Goal: Task Accomplishment & Management: Complete application form

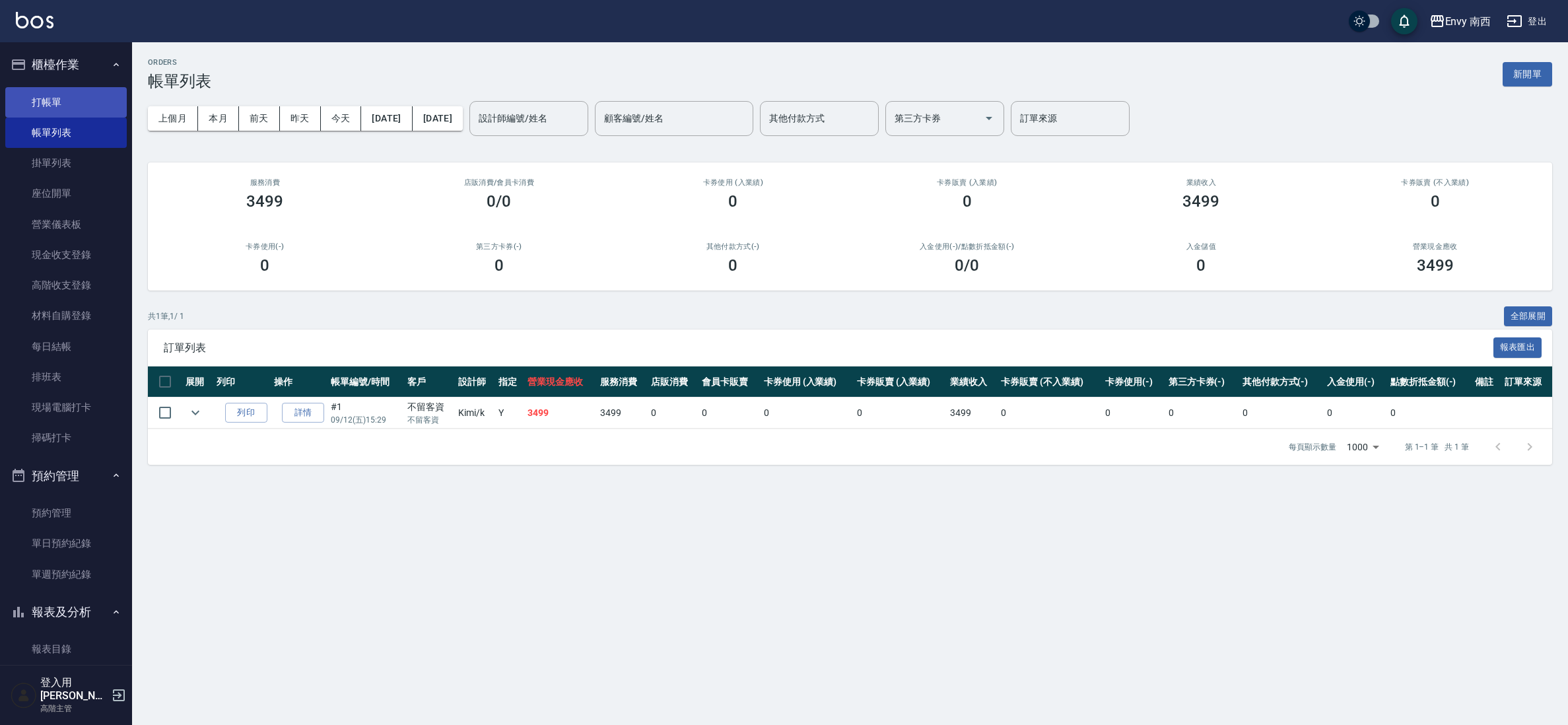
drag, startPoint x: 82, startPoint y: 105, endPoint x: 91, endPoint y: 105, distance: 9.0
click at [82, 104] on link "打帳單" at bounding box center [66, 102] width 121 height 30
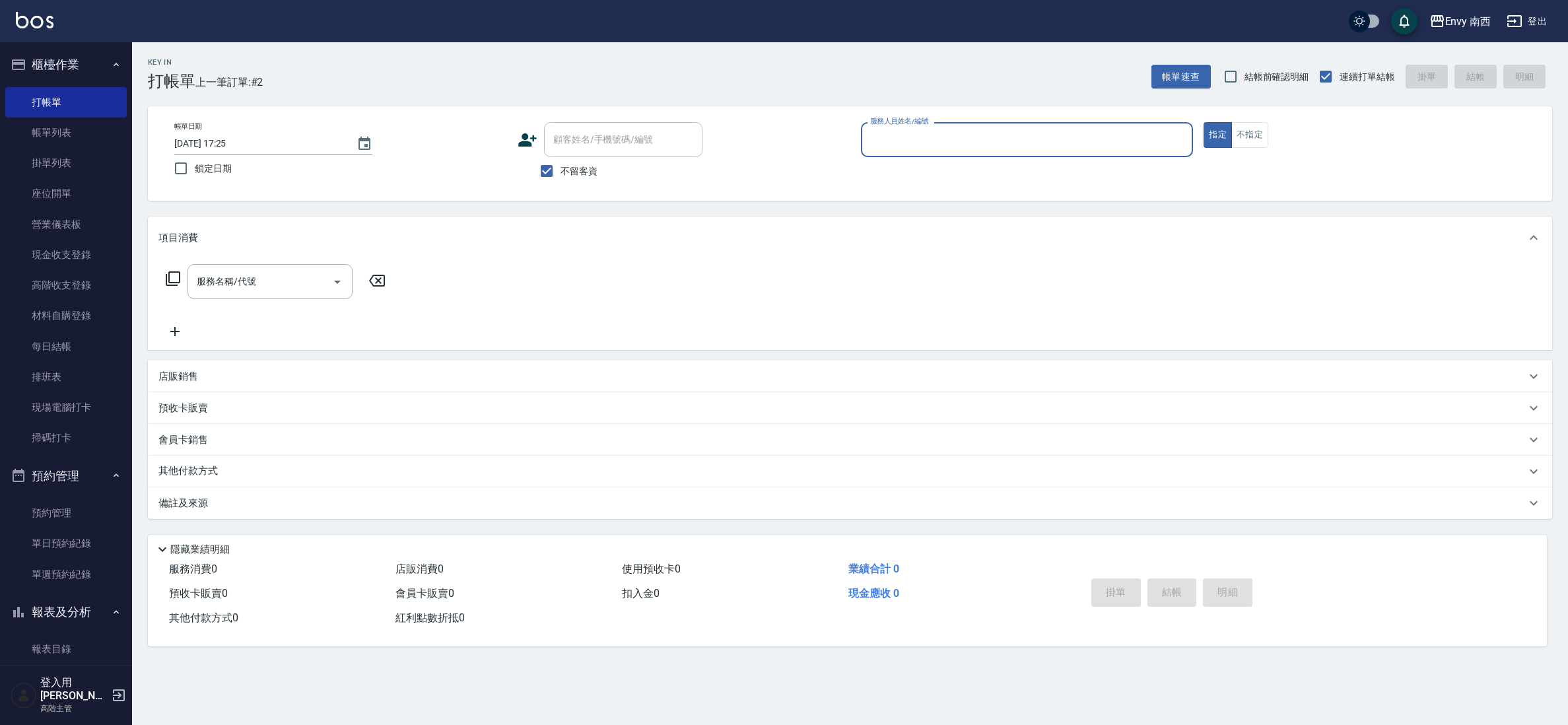
click at [941, 131] on input "服務人員姓名/編號" at bounding box center [1027, 139] width 321 height 23
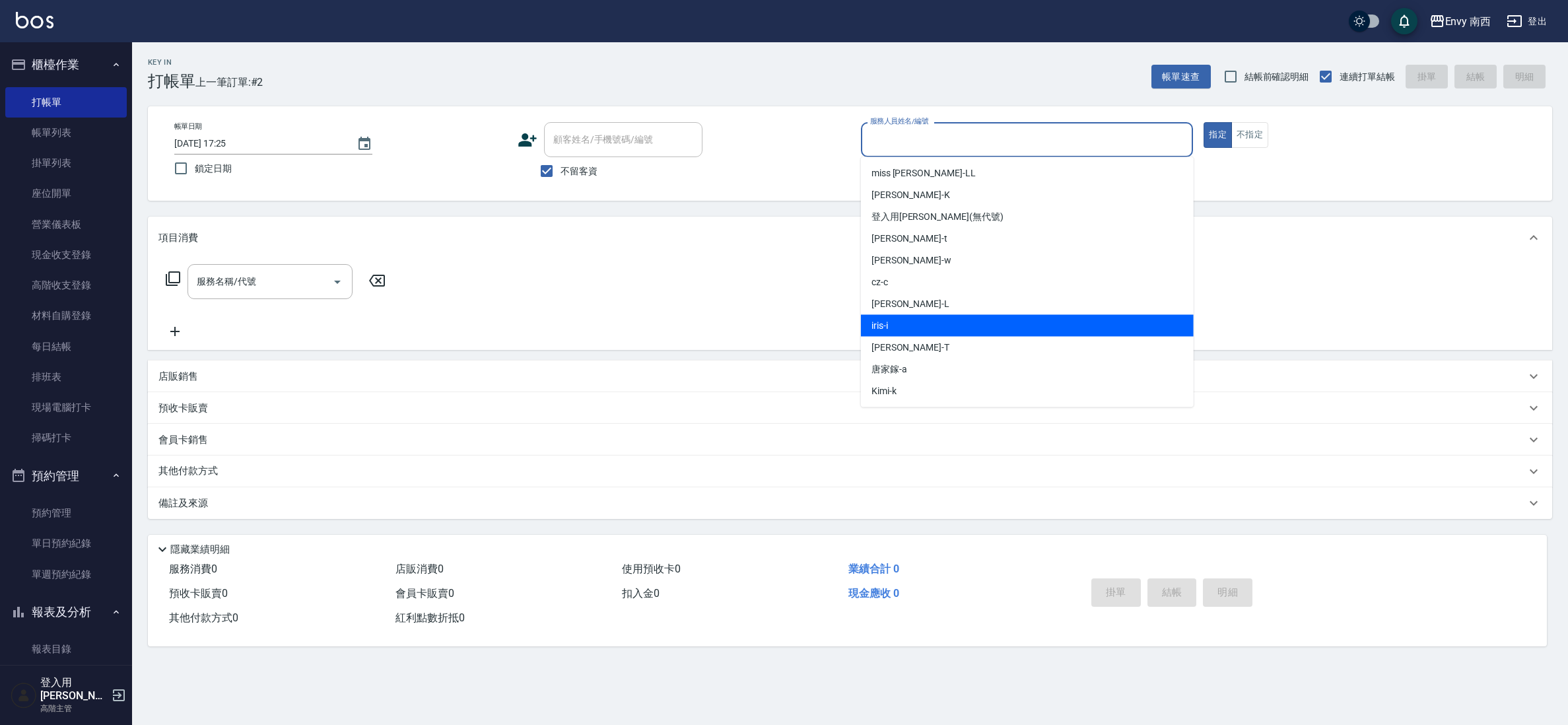
click at [893, 327] on div "iris -i" at bounding box center [1027, 325] width 333 height 22
type input "iris-i"
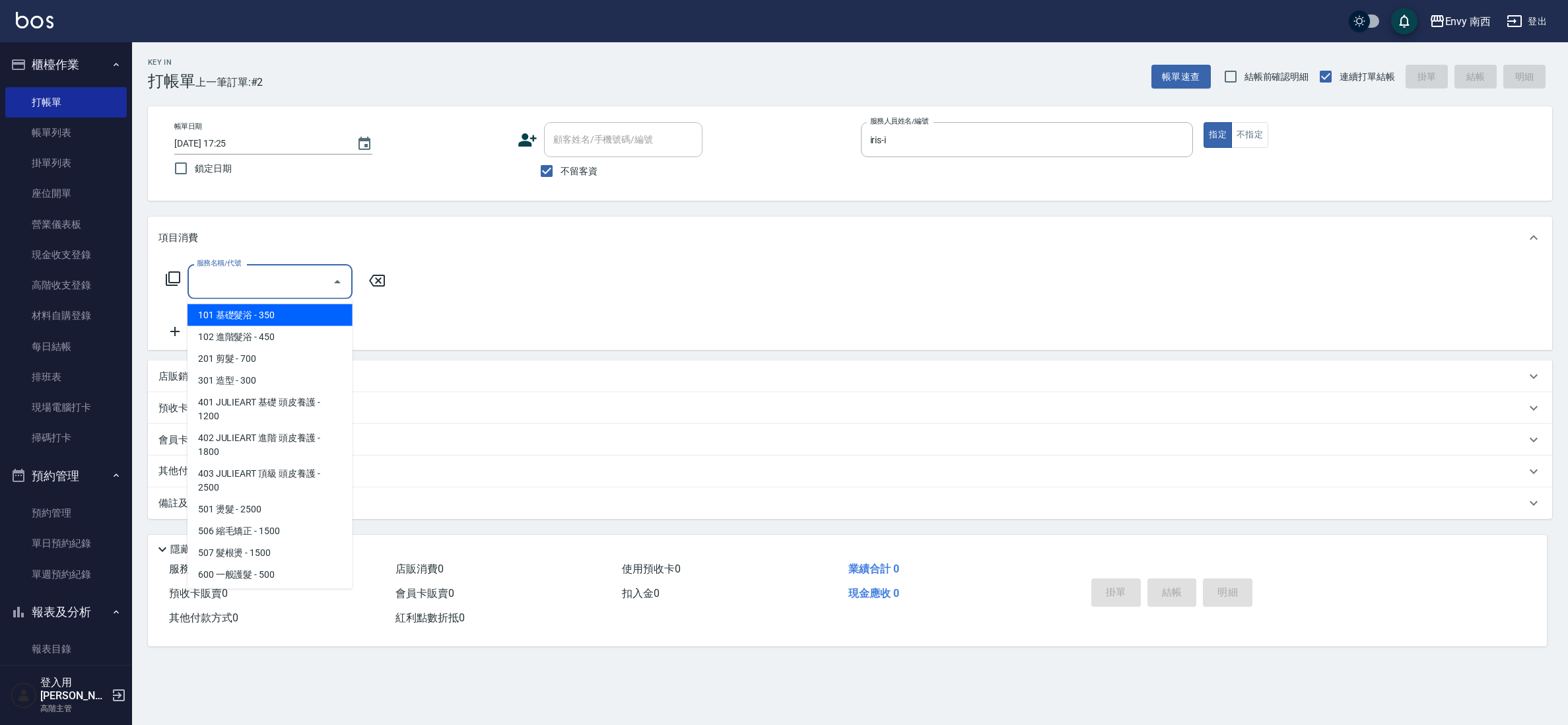
click at [266, 283] on input "服務名稱/代號" at bounding box center [260, 281] width 133 height 23
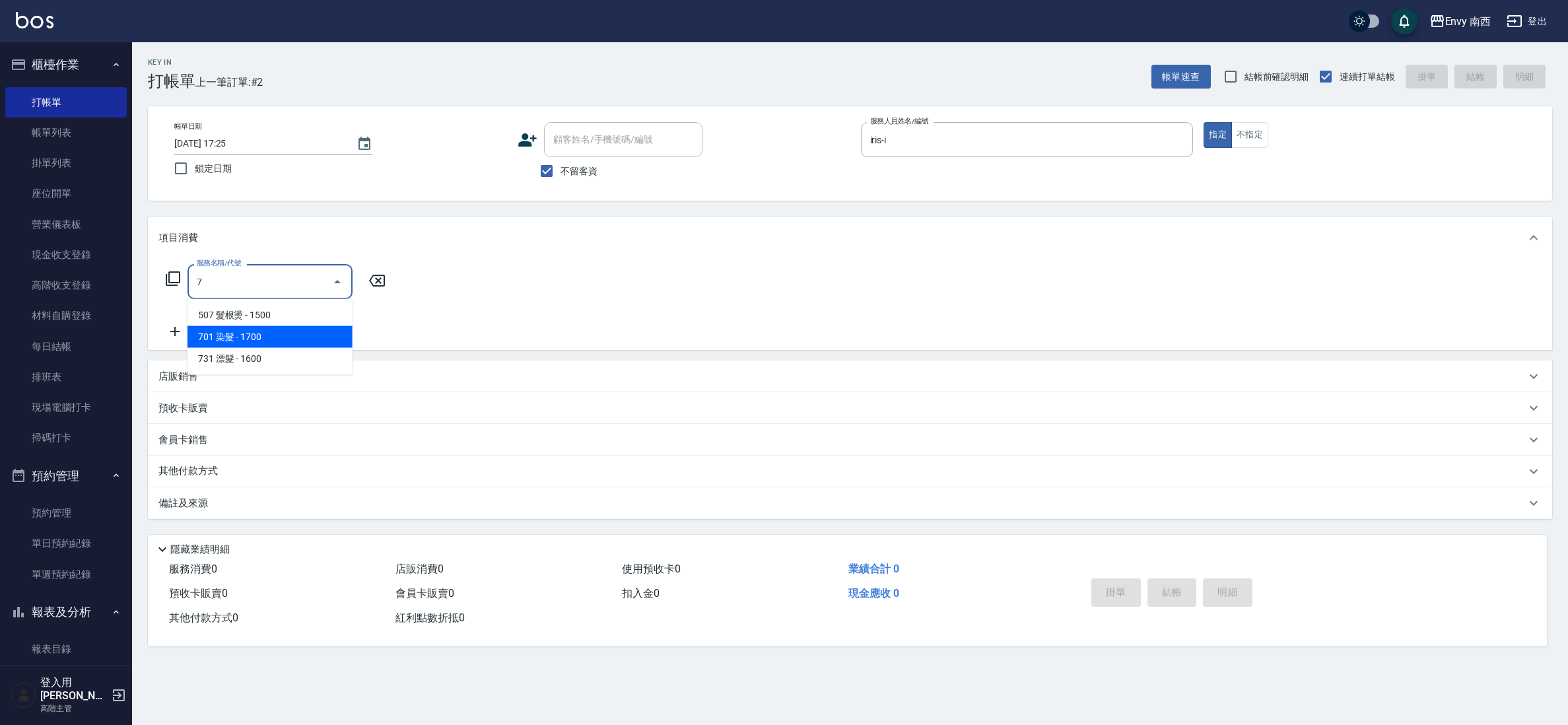
click at [256, 330] on span "701 染髮 - 1700" at bounding box center [270, 337] width 165 height 22
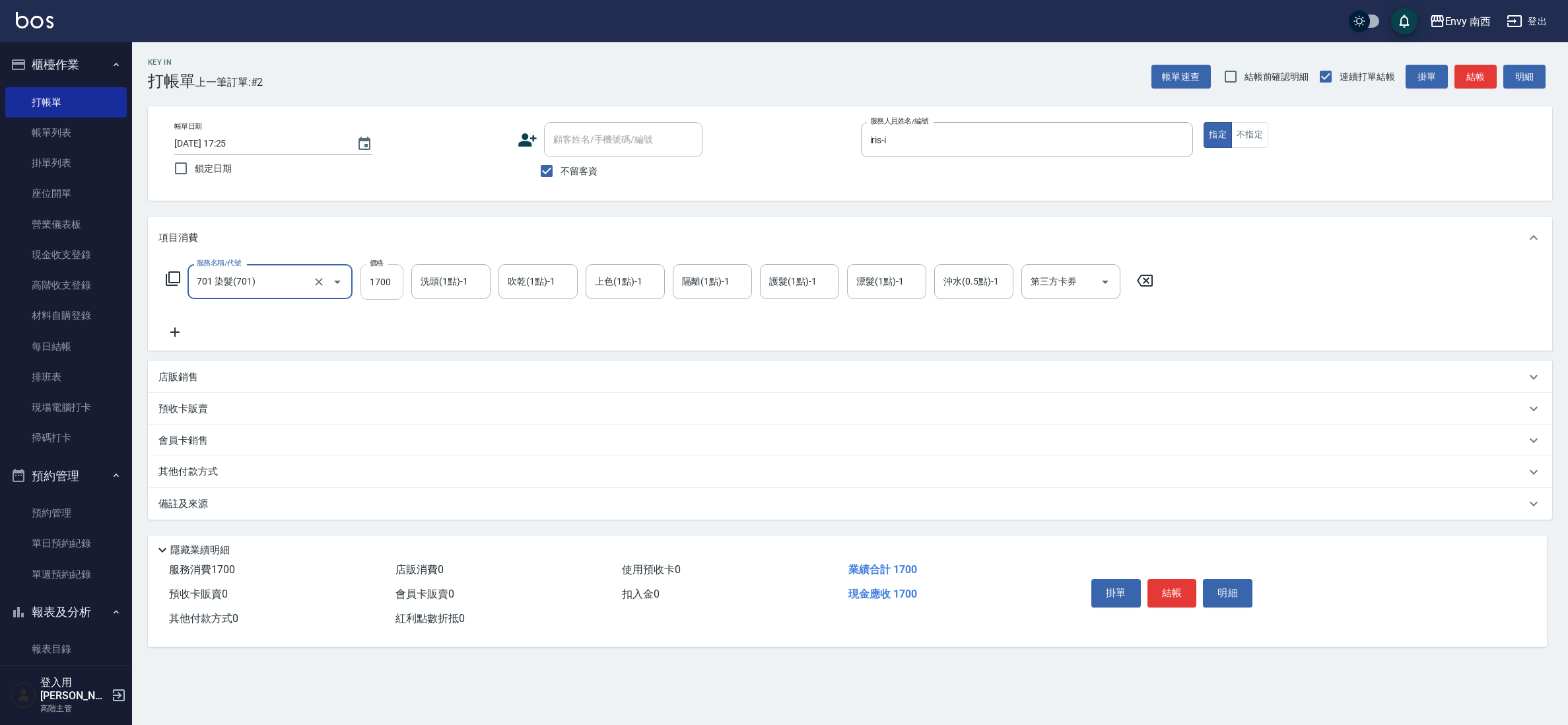
type input "701 染髮(701)"
click at [383, 295] on input "1700" at bounding box center [382, 282] width 43 height 36
type input "2000"
click at [1162, 585] on button "結帳" at bounding box center [1172, 593] width 50 height 28
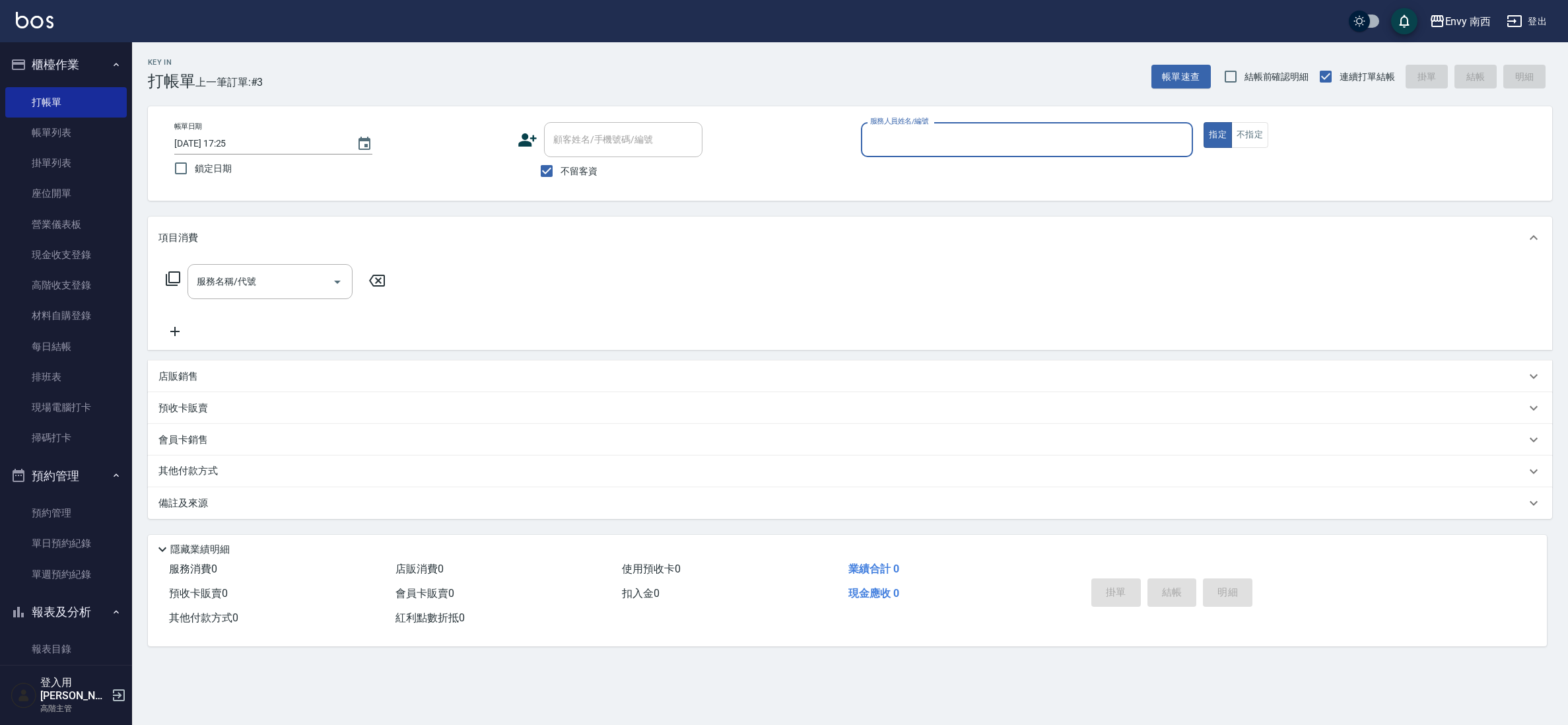
click at [1025, 142] on input "服務人員姓名/編號" at bounding box center [1027, 139] width 321 height 23
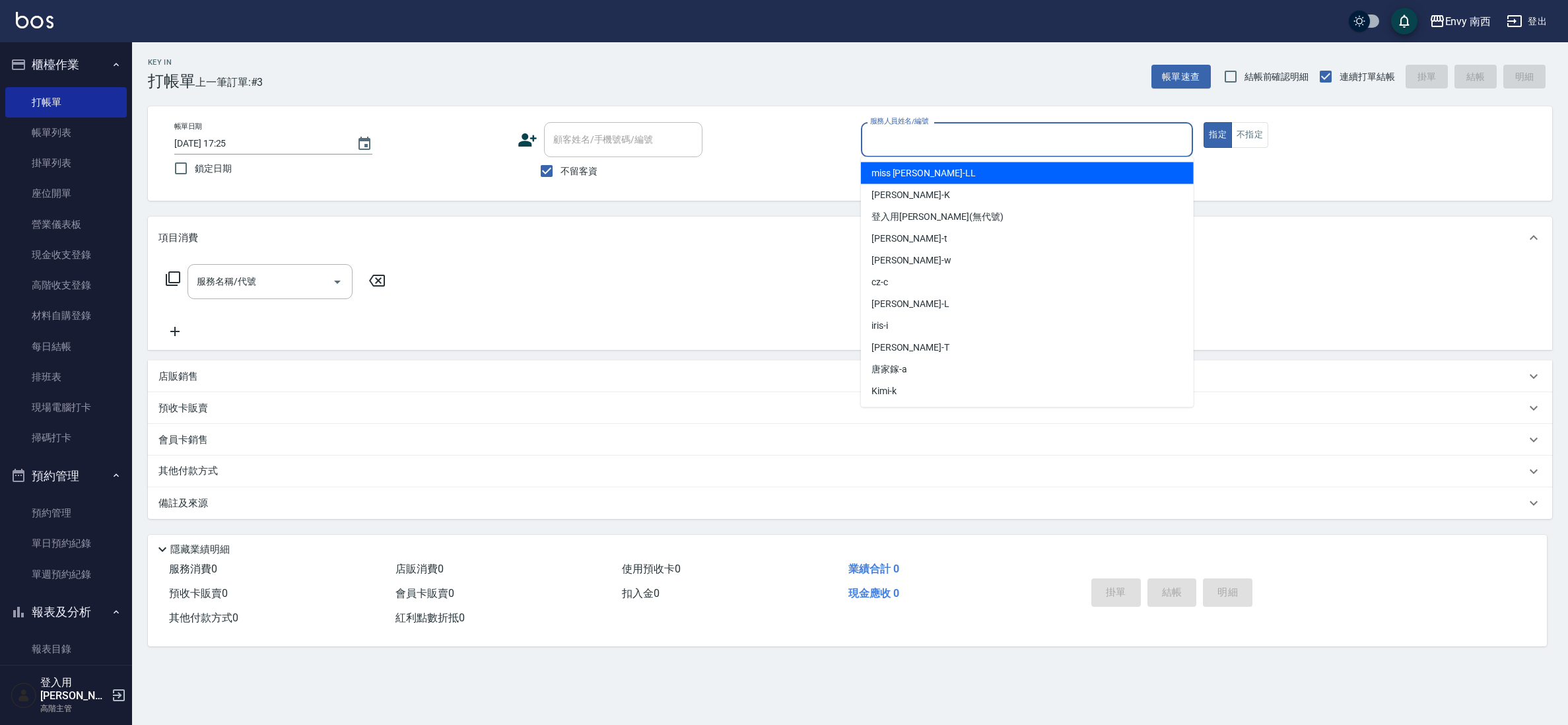
click at [891, 170] on span "miss [PERSON_NAME]" at bounding box center [923, 173] width 104 height 14
type input "miss [PERSON_NAME]"
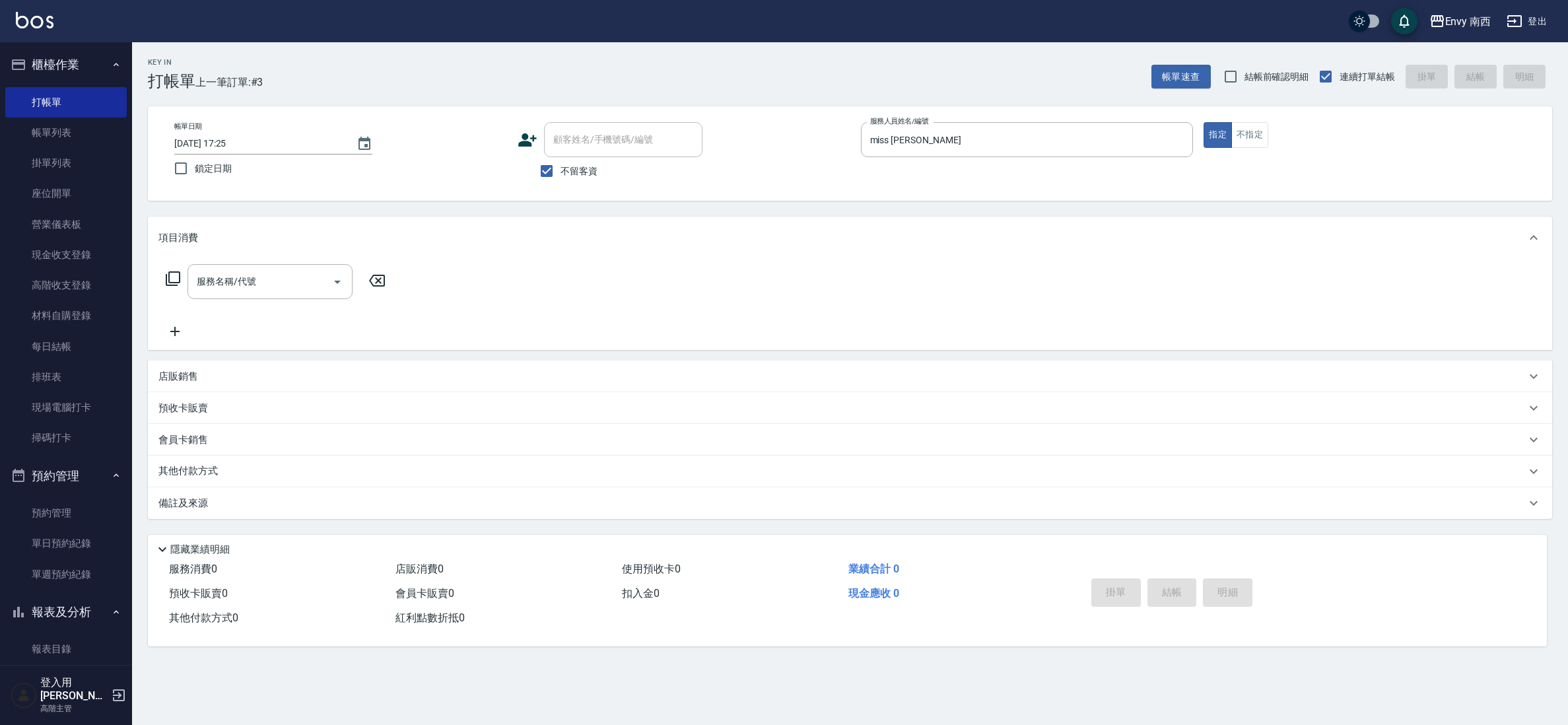
click at [259, 314] on div "服務名稱/代號 服務名稱/代號" at bounding box center [276, 302] width 235 height 76
click at [245, 292] on input "服務名稱/代號" at bounding box center [260, 281] width 133 height 23
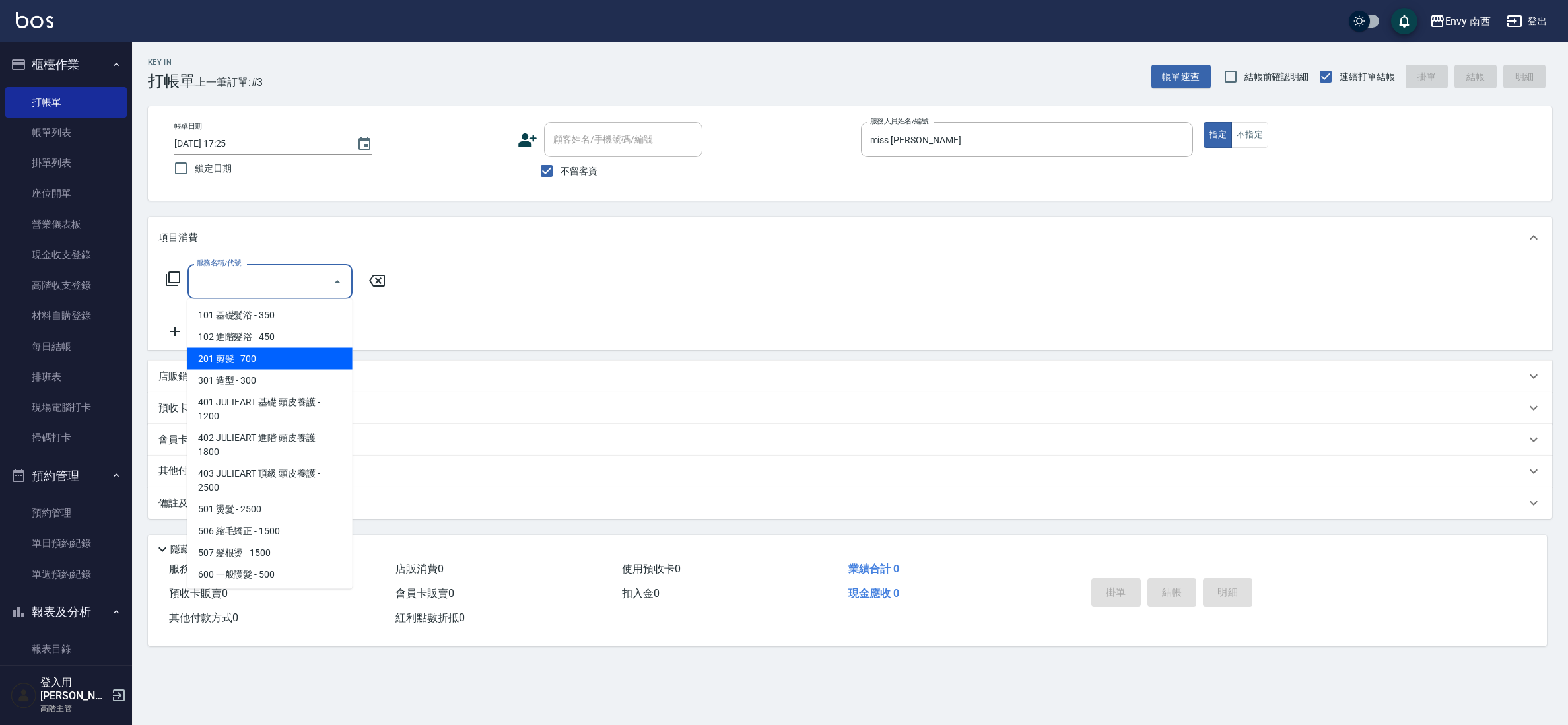
click at [270, 364] on span "201 剪髮 - 700" at bounding box center [270, 359] width 165 height 22
type input "201 剪髮(201)"
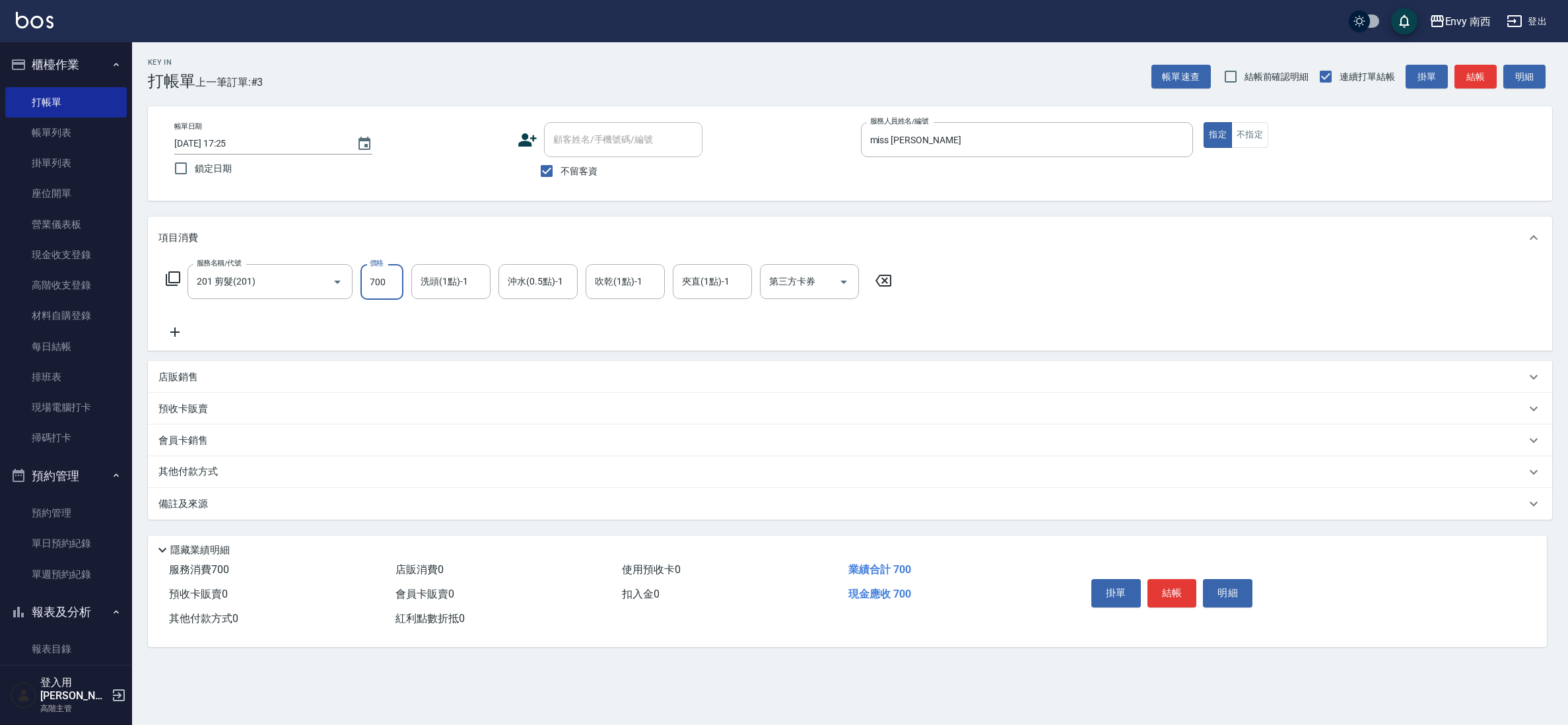
click at [377, 275] on input "700" at bounding box center [382, 282] width 43 height 36
type input "800"
click at [307, 321] on div "服務名稱/代號 201 剪髮(201) 服務名稱/代號 價格 800 價格 洗頭(1點)-1 洗頭(1點)-1 沖水(0.5點)-1 沖水(0.5點)-1 吹…" at bounding box center [529, 302] width 742 height 76
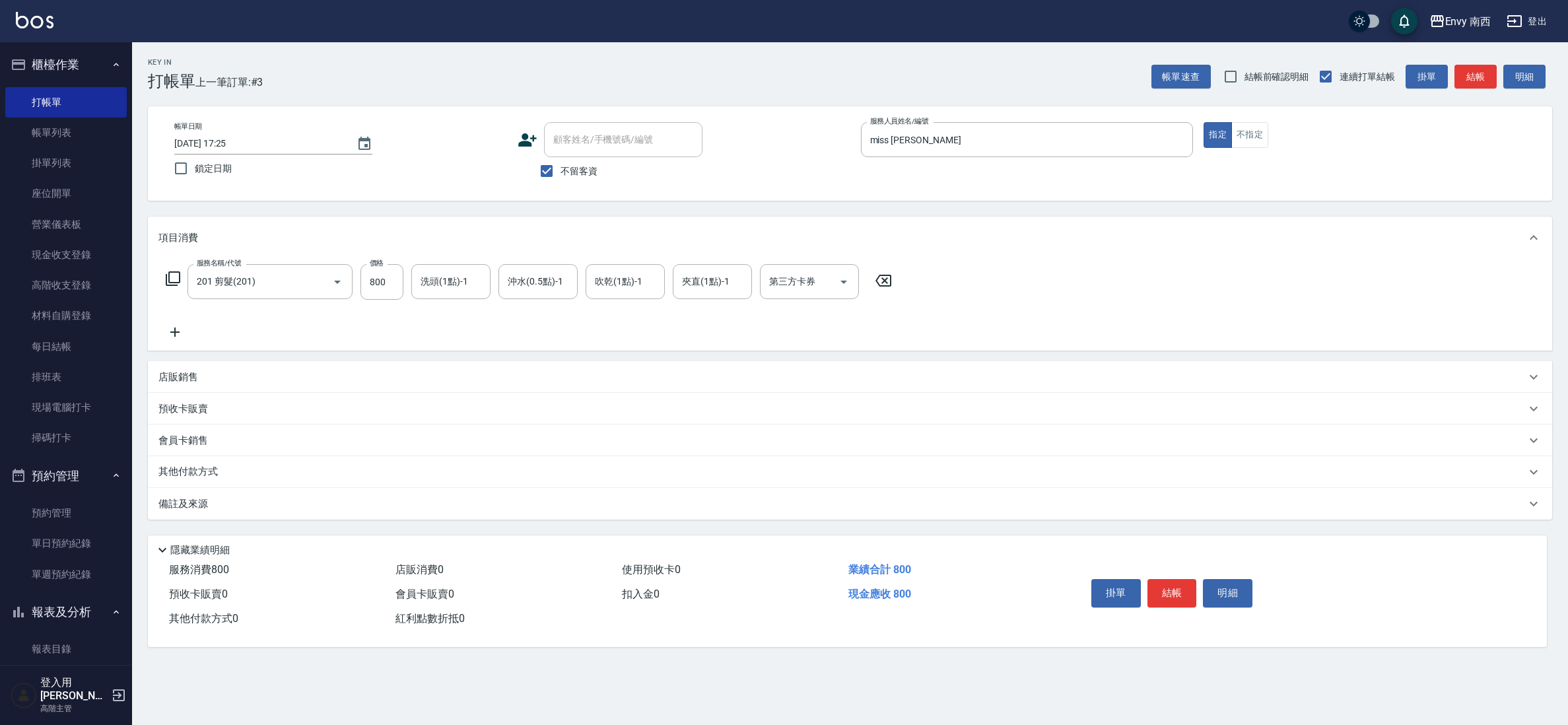
click at [177, 473] on p "其他付款方式" at bounding box center [192, 472] width 66 height 15
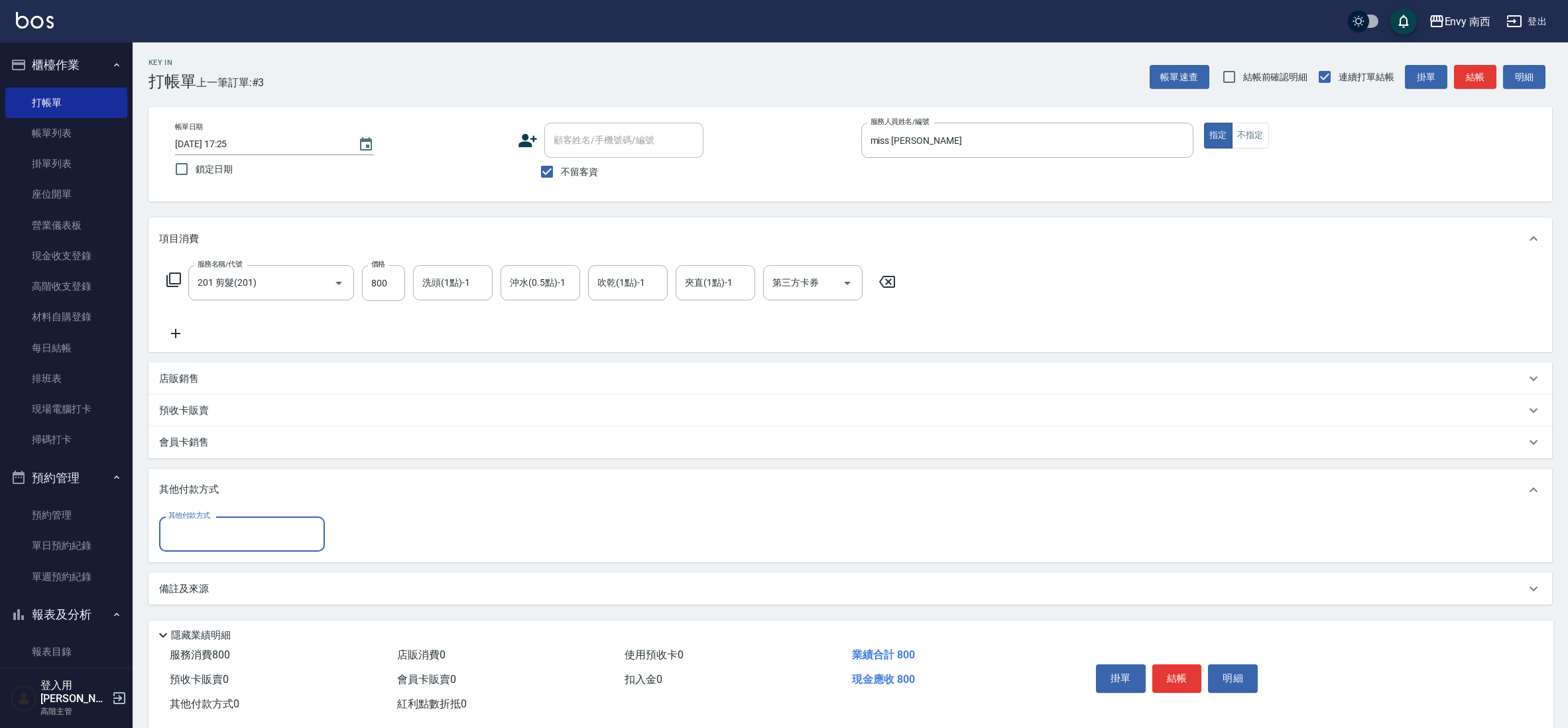
click at [248, 544] on input "其他付款方式" at bounding box center [242, 534] width 154 height 23
click at [269, 652] on span "轉帳" at bounding box center [242, 655] width 166 height 22
type input "轉帳"
click at [398, 531] on input "0" at bounding box center [382, 534] width 99 height 36
type input "800"
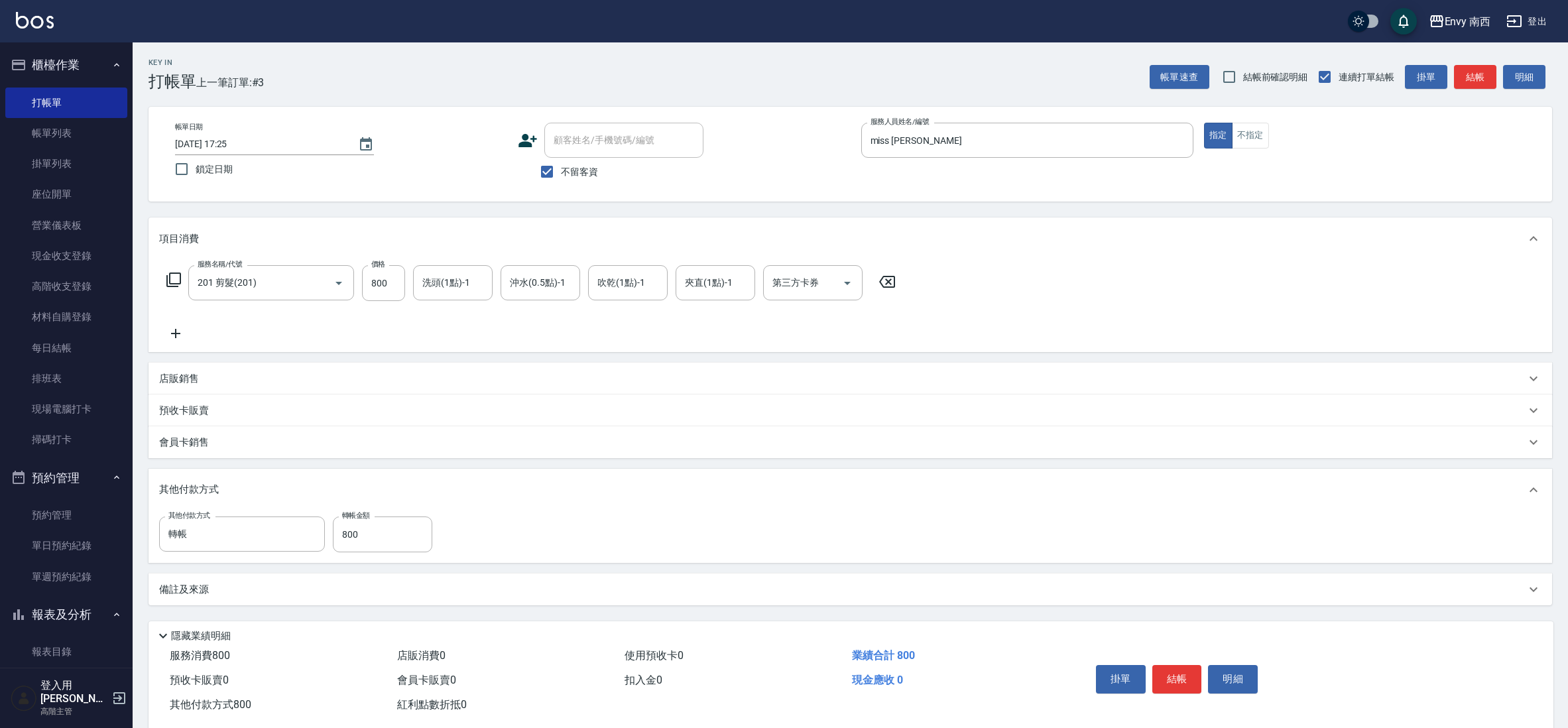
drag, startPoint x: 559, startPoint y: 462, endPoint x: 583, endPoint y: 480, distance: 30.0
click at [559, 462] on div "項目消費 服務名稱/代號 201 剪髮(201) 服務名稱/代號 價格 800 價格 洗頭(1點)-1 洗頭(1點)-1 沖水(0.5點)-1 沖水(0.5點…" at bounding box center [850, 411] width 1404 height 388
click at [1157, 672] on button "結帳" at bounding box center [1177, 679] width 50 height 28
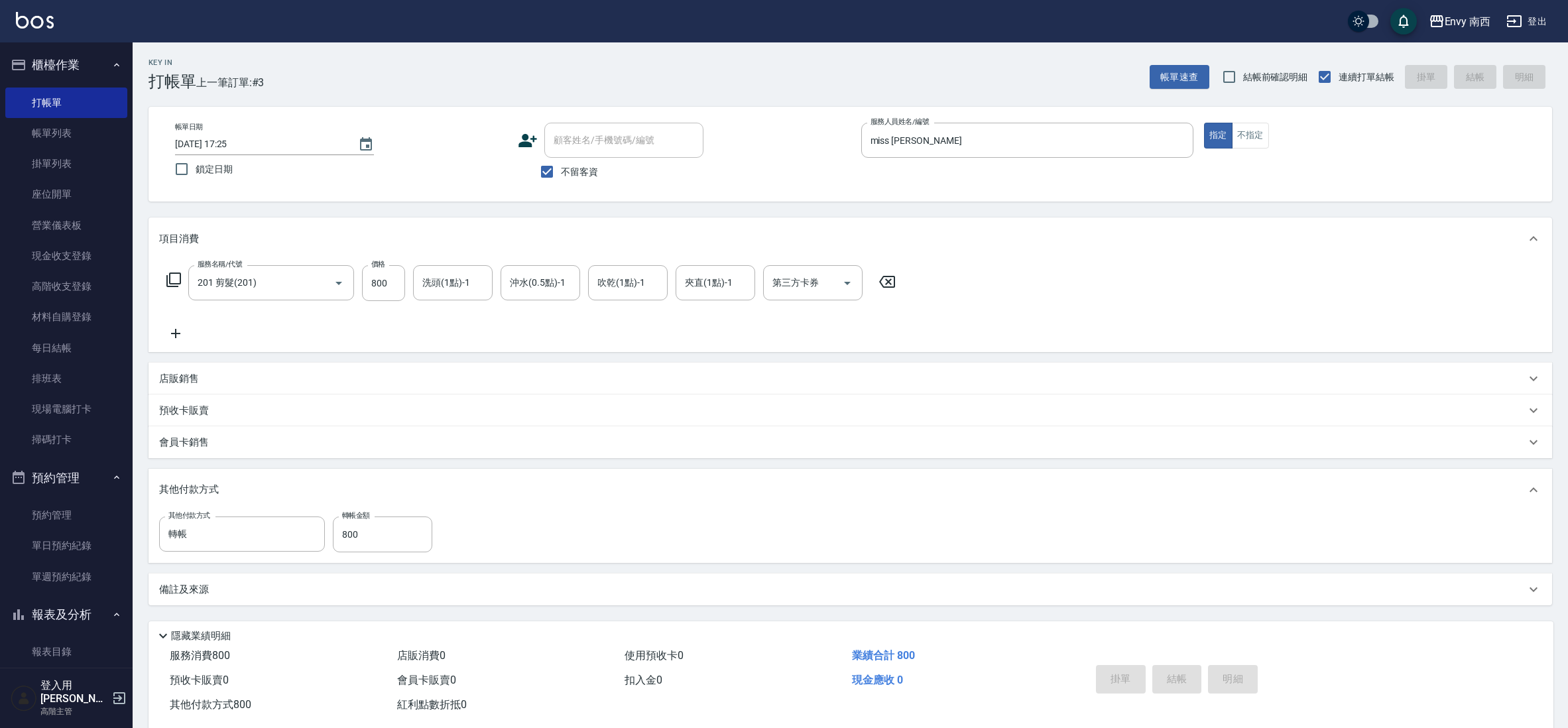
type input "[DATE] 17:50"
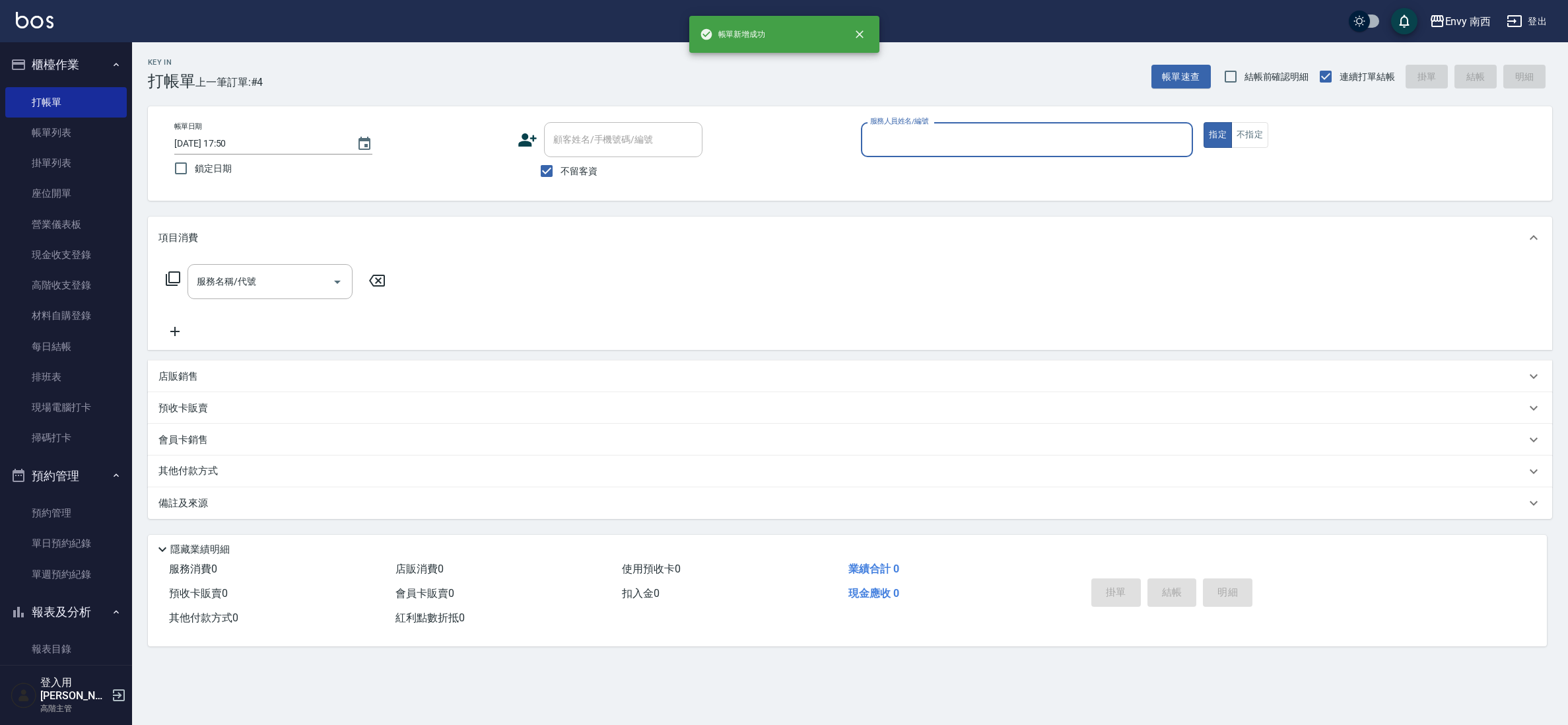
click at [938, 127] on div "服務人員姓名/編號" at bounding box center [1027, 139] width 333 height 35
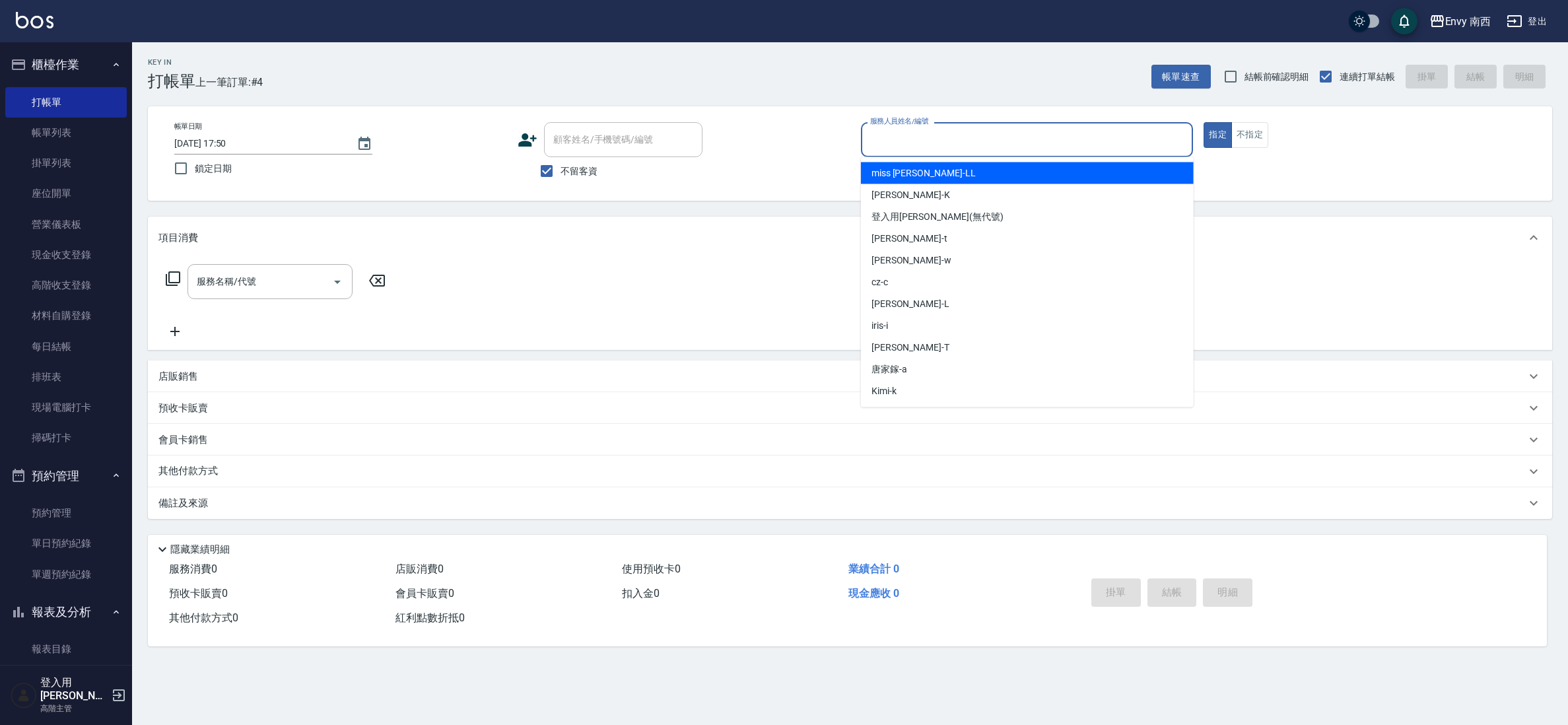
click at [916, 174] on div "miss [PERSON_NAME]" at bounding box center [1027, 173] width 333 height 22
type input "miss [PERSON_NAME]"
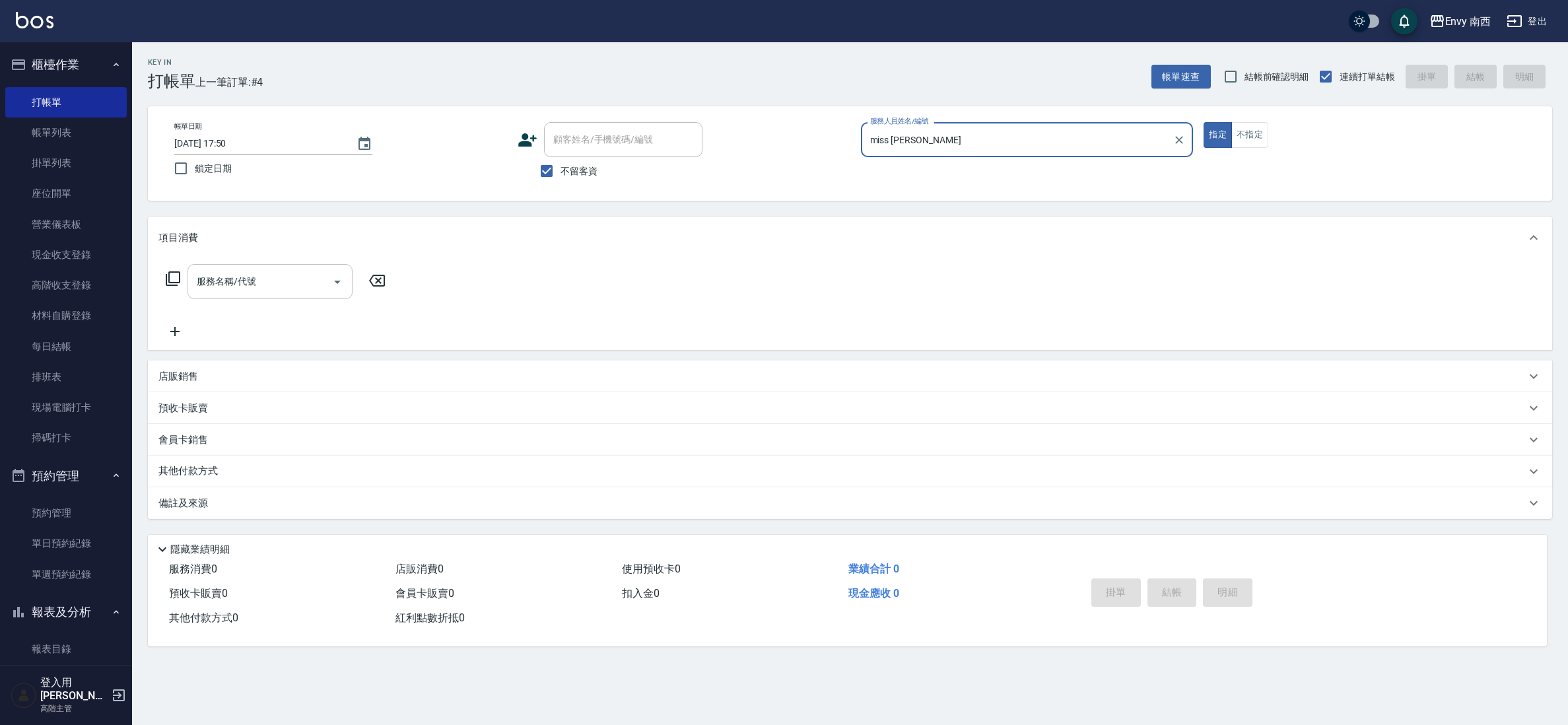
click at [248, 268] on div "服務名稱/代號" at bounding box center [270, 281] width 165 height 35
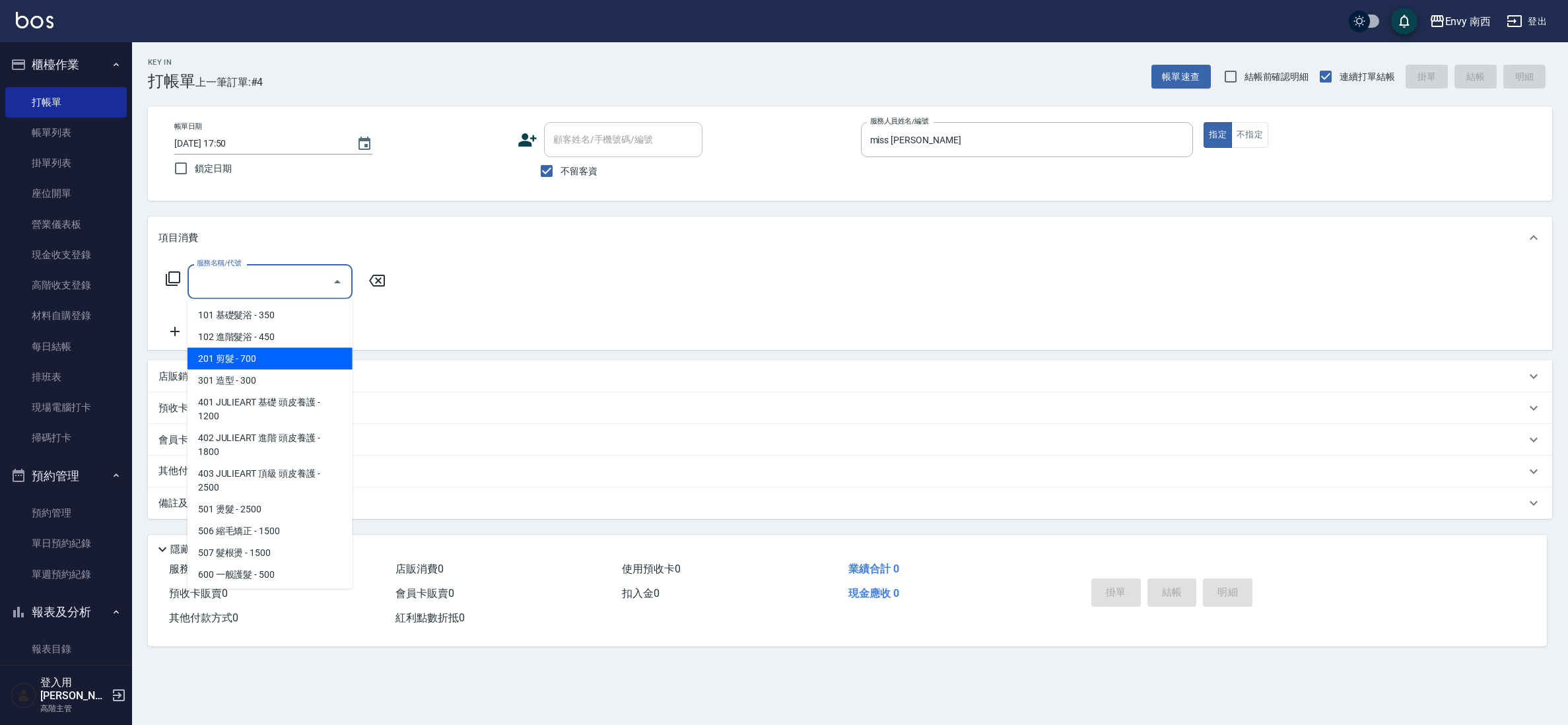
click at [286, 349] on span "201 剪髮 - 700" at bounding box center [270, 359] width 165 height 22
type input "201 剪髮(201)"
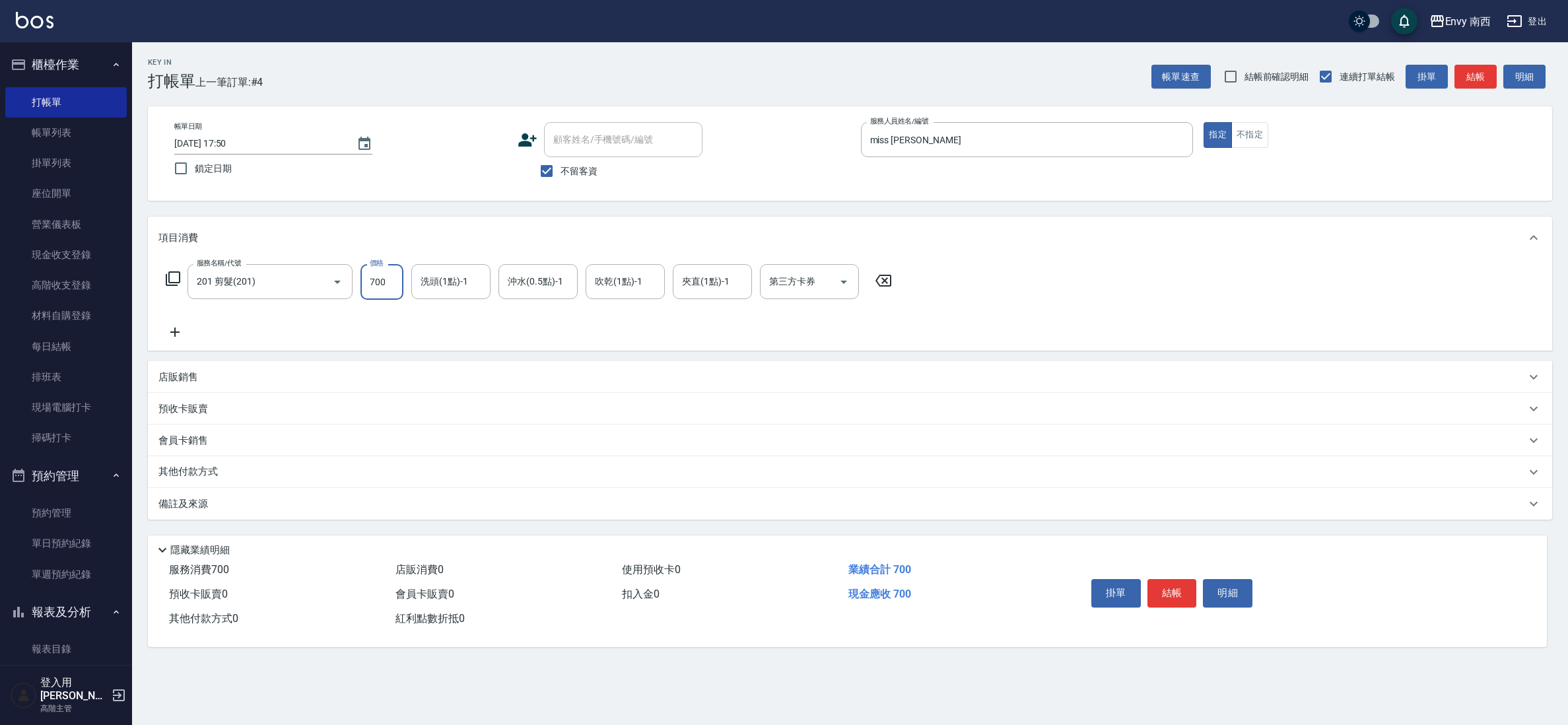
click at [397, 274] on input "700" at bounding box center [382, 282] width 43 height 36
type input "800"
click at [1162, 588] on button "結帳" at bounding box center [1172, 593] width 50 height 28
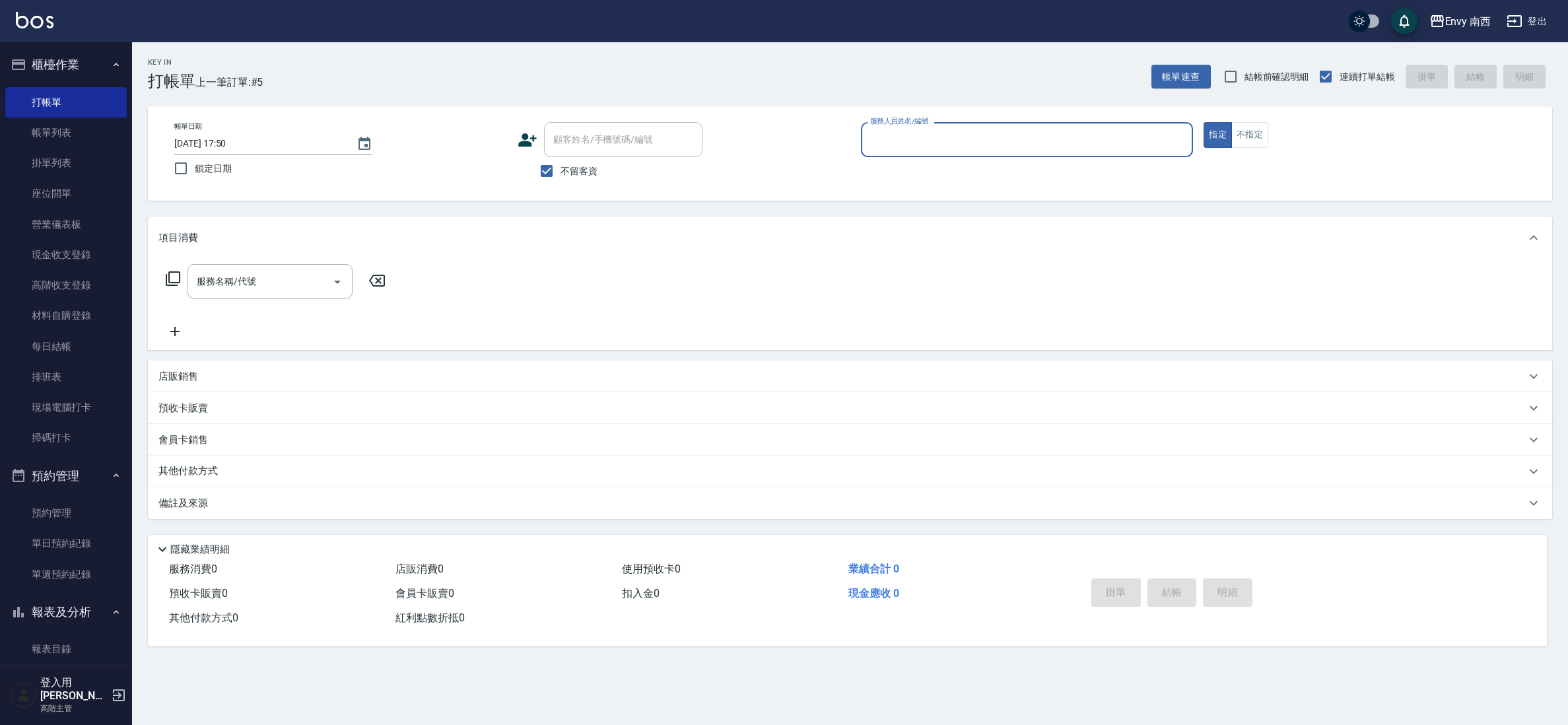
click at [887, 128] on input "服務人員姓名/編號" at bounding box center [1027, 139] width 321 height 23
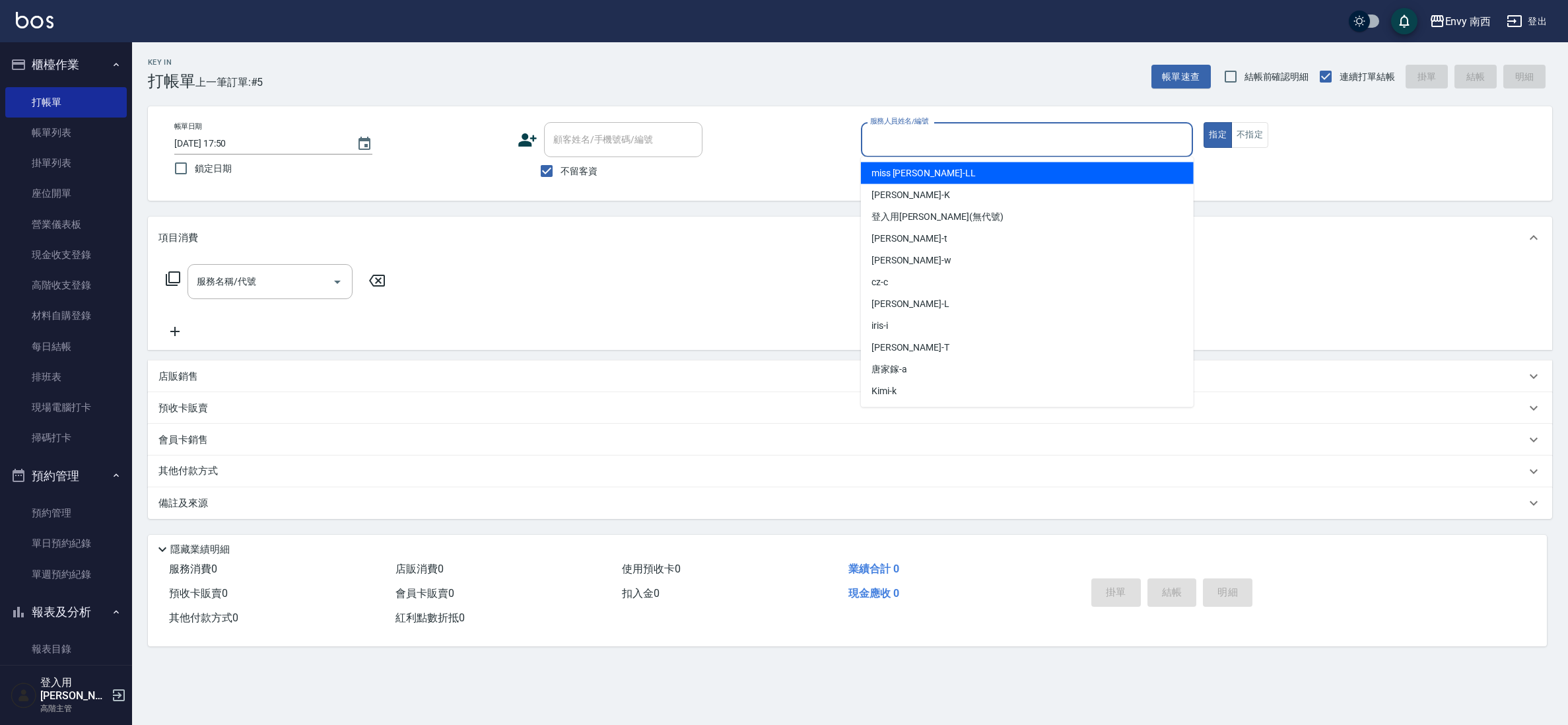
click at [917, 181] on div "miss [PERSON_NAME]" at bounding box center [1027, 173] width 333 height 22
type input "miss [PERSON_NAME]"
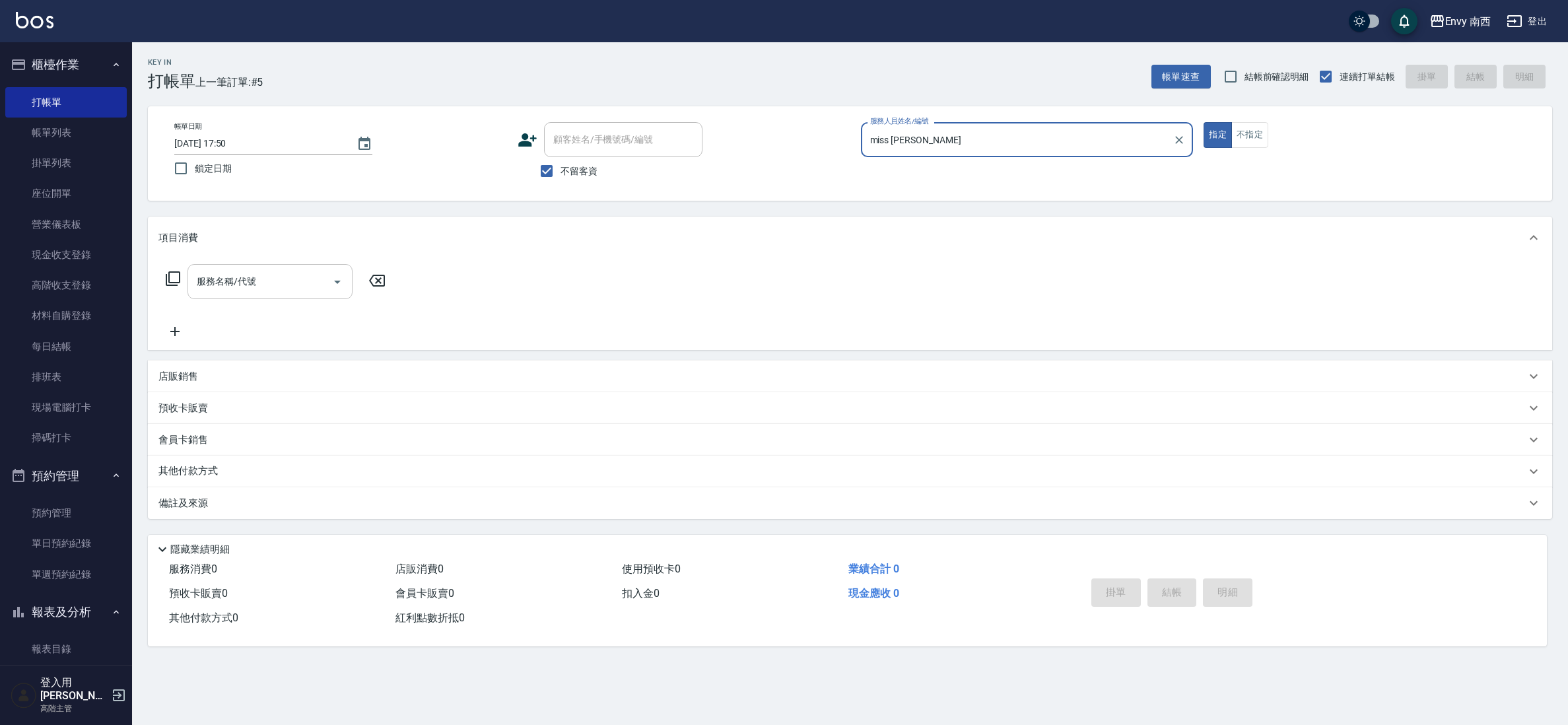
click at [295, 278] on input "服務名稱/代號" at bounding box center [260, 281] width 133 height 23
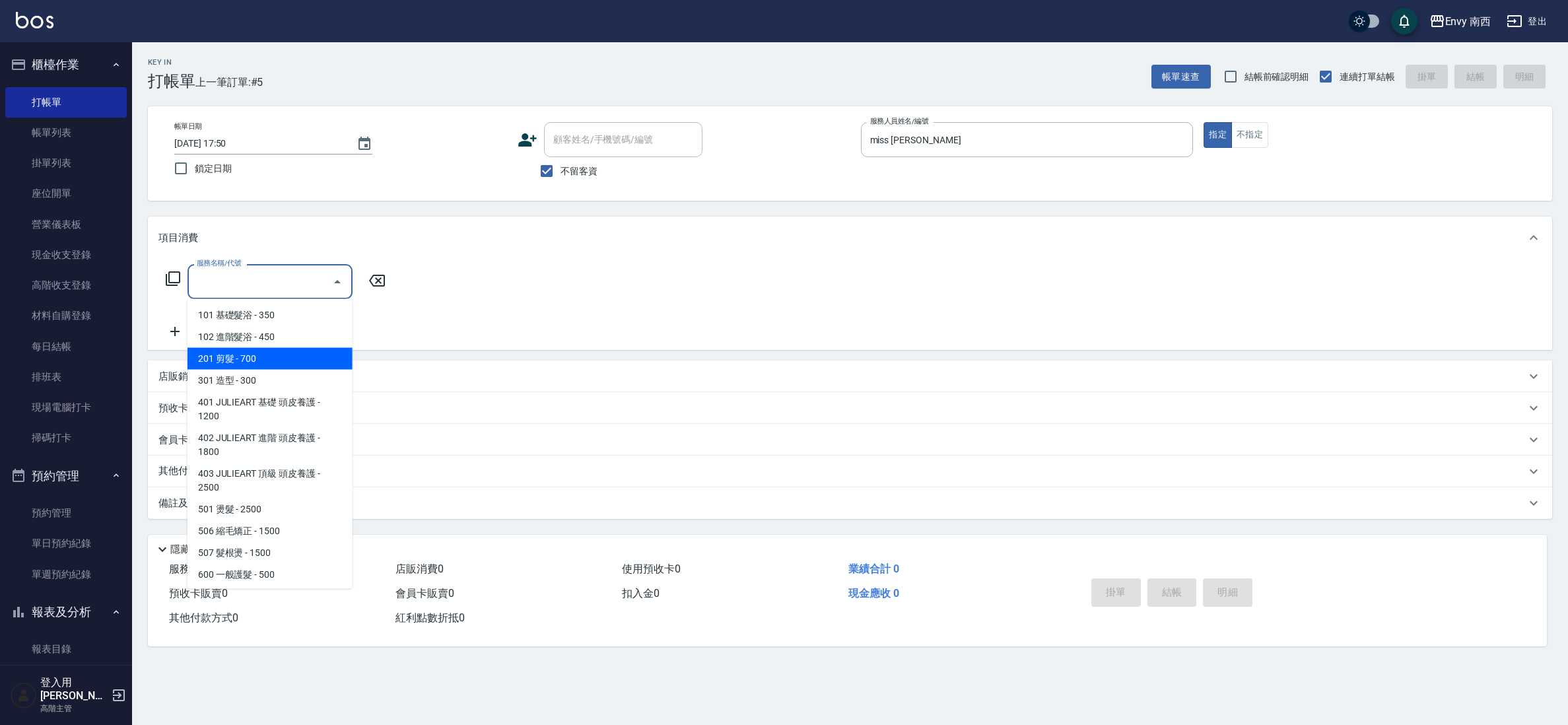
click at [339, 355] on span "201 剪髮 - 700" at bounding box center [270, 359] width 165 height 22
type input "201 剪髮(201)"
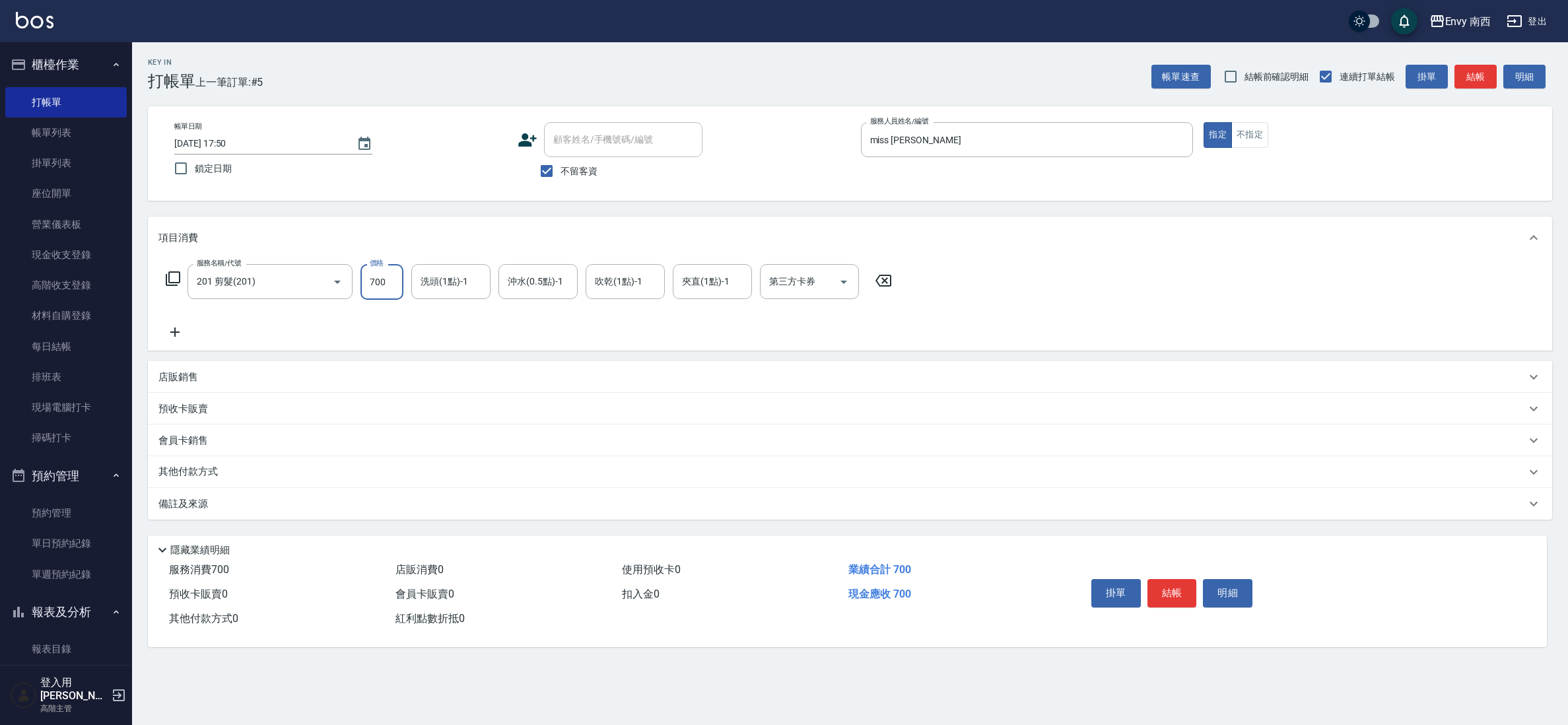
click at [390, 292] on input "700" at bounding box center [382, 282] width 43 height 36
type input "800"
click at [1186, 595] on button "結帳" at bounding box center [1172, 593] width 50 height 28
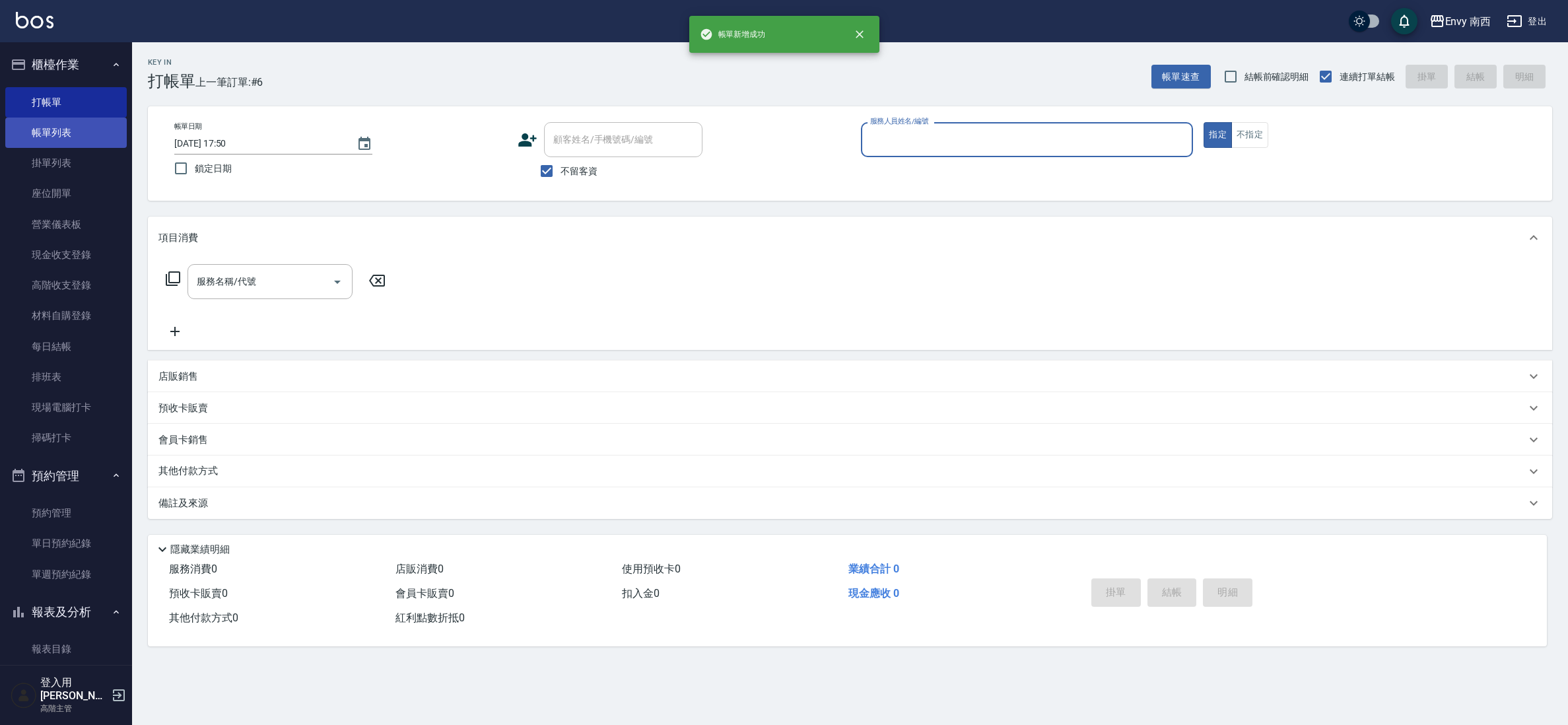
click at [100, 133] on link "帳單列表" at bounding box center [66, 133] width 121 height 30
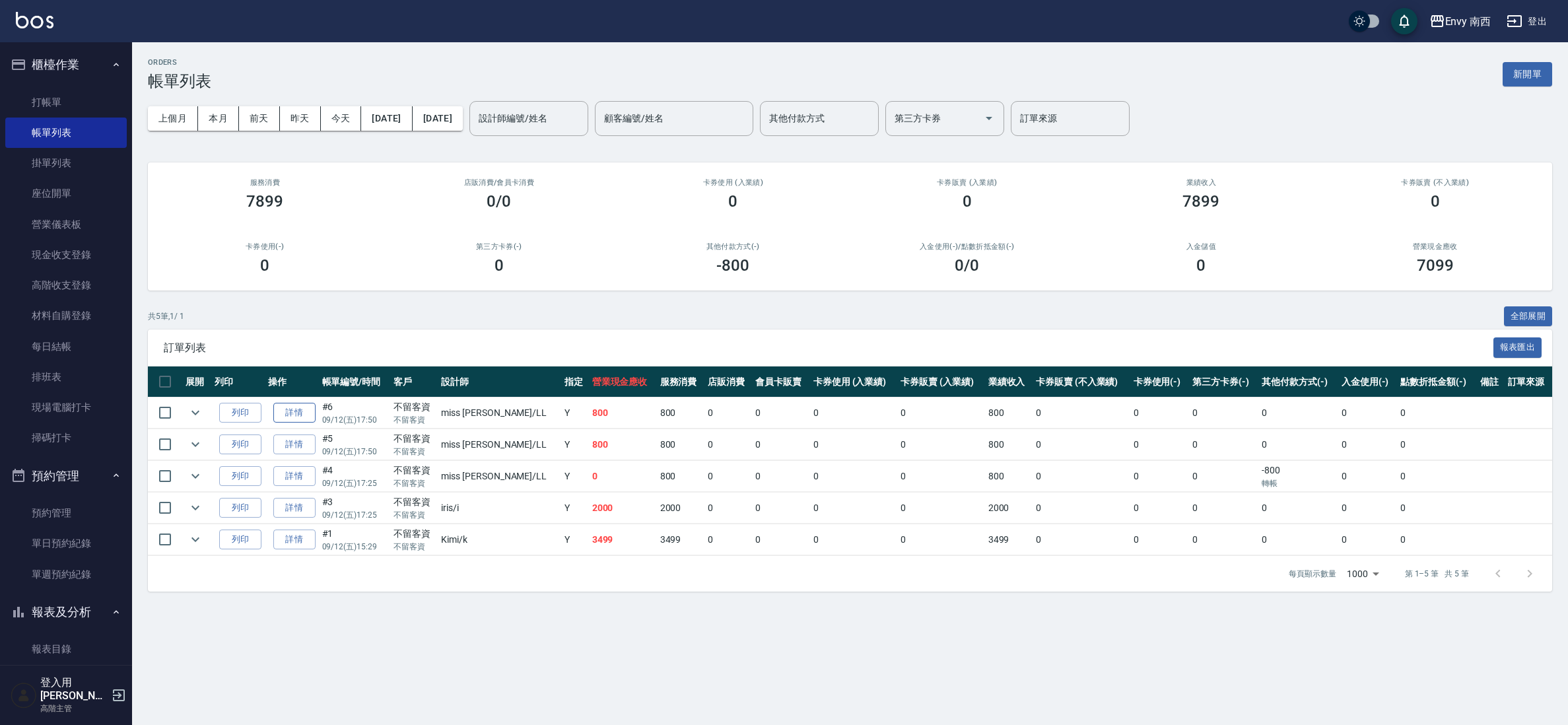
click at [294, 408] on link "詳情" at bounding box center [294, 413] width 42 height 21
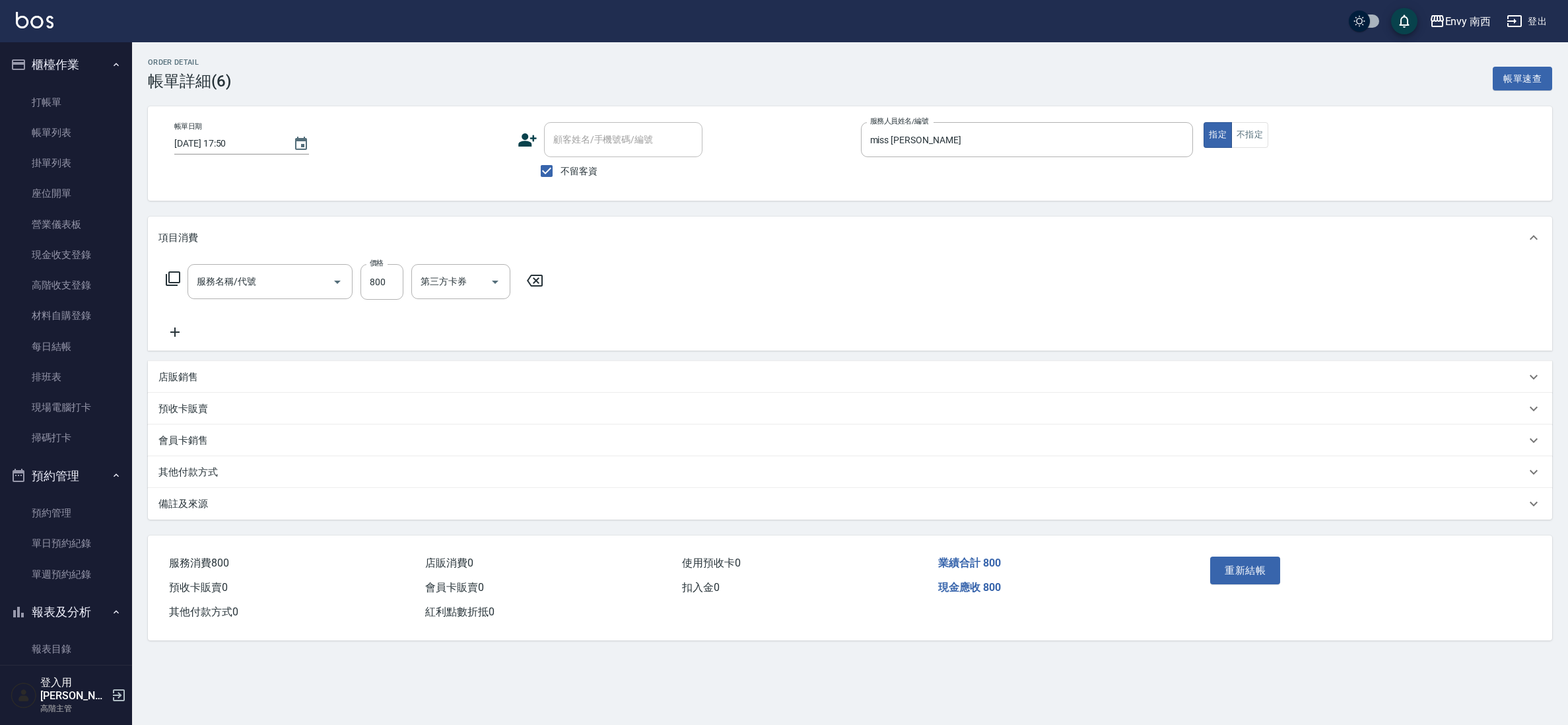
checkbox input "true"
type input "miss [PERSON_NAME]"
type input "201 剪髮(201)"
click at [382, 291] on input "800" at bounding box center [382, 282] width 43 height 36
type input "3500"
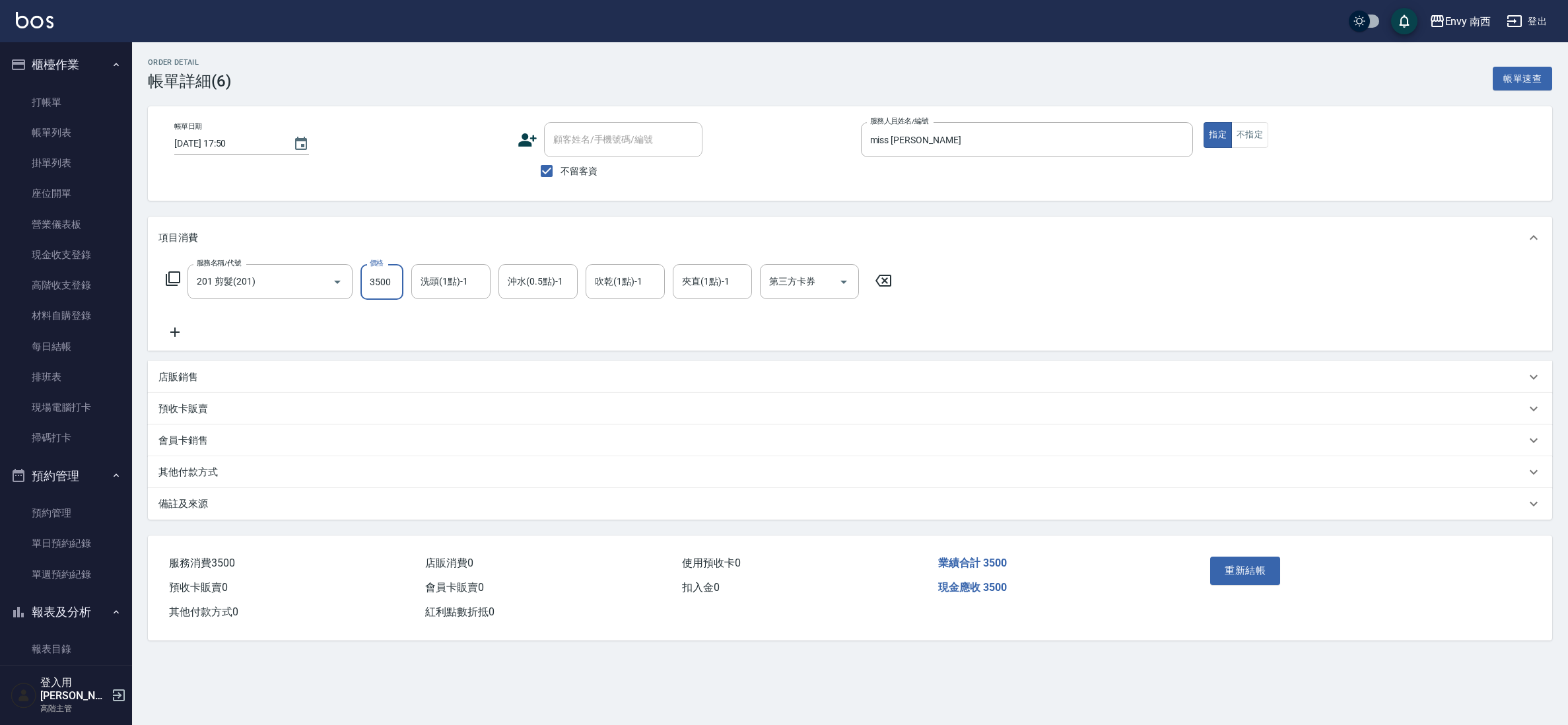
click at [205, 458] on div "其他付款方式" at bounding box center [850, 472] width 1404 height 32
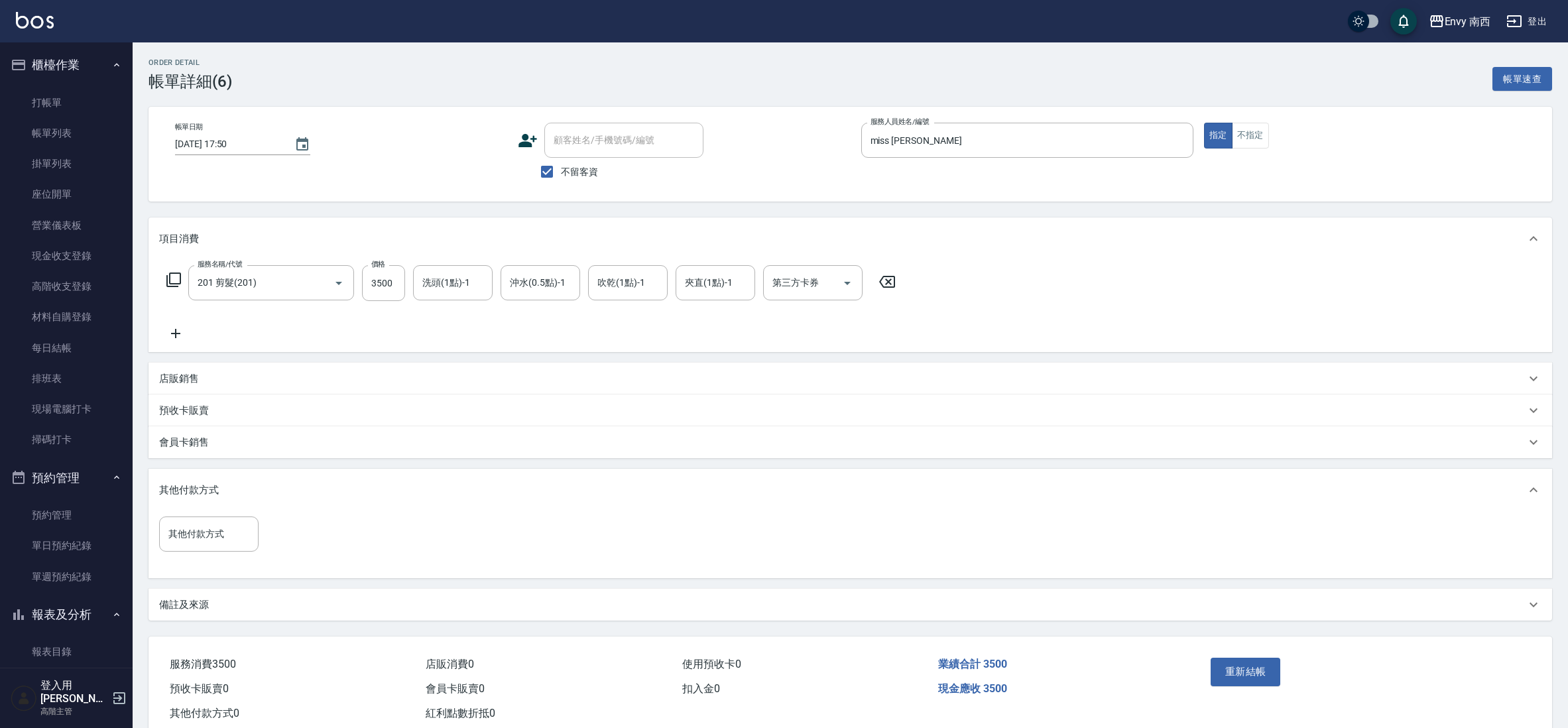
click at [204, 490] on p "其他付款方式" at bounding box center [189, 490] width 60 height 14
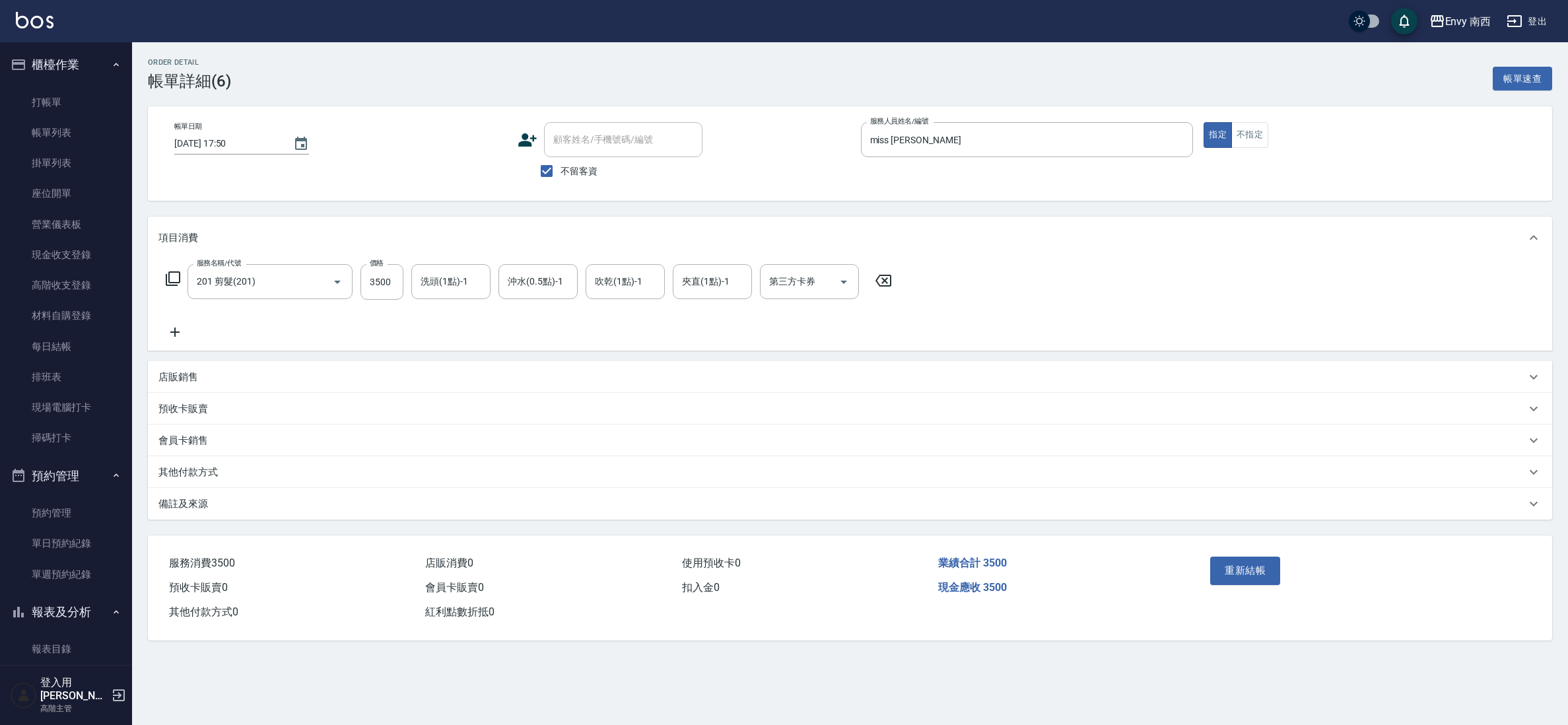
click at [201, 488] on div "備註及來源" at bounding box center [850, 504] width 1404 height 32
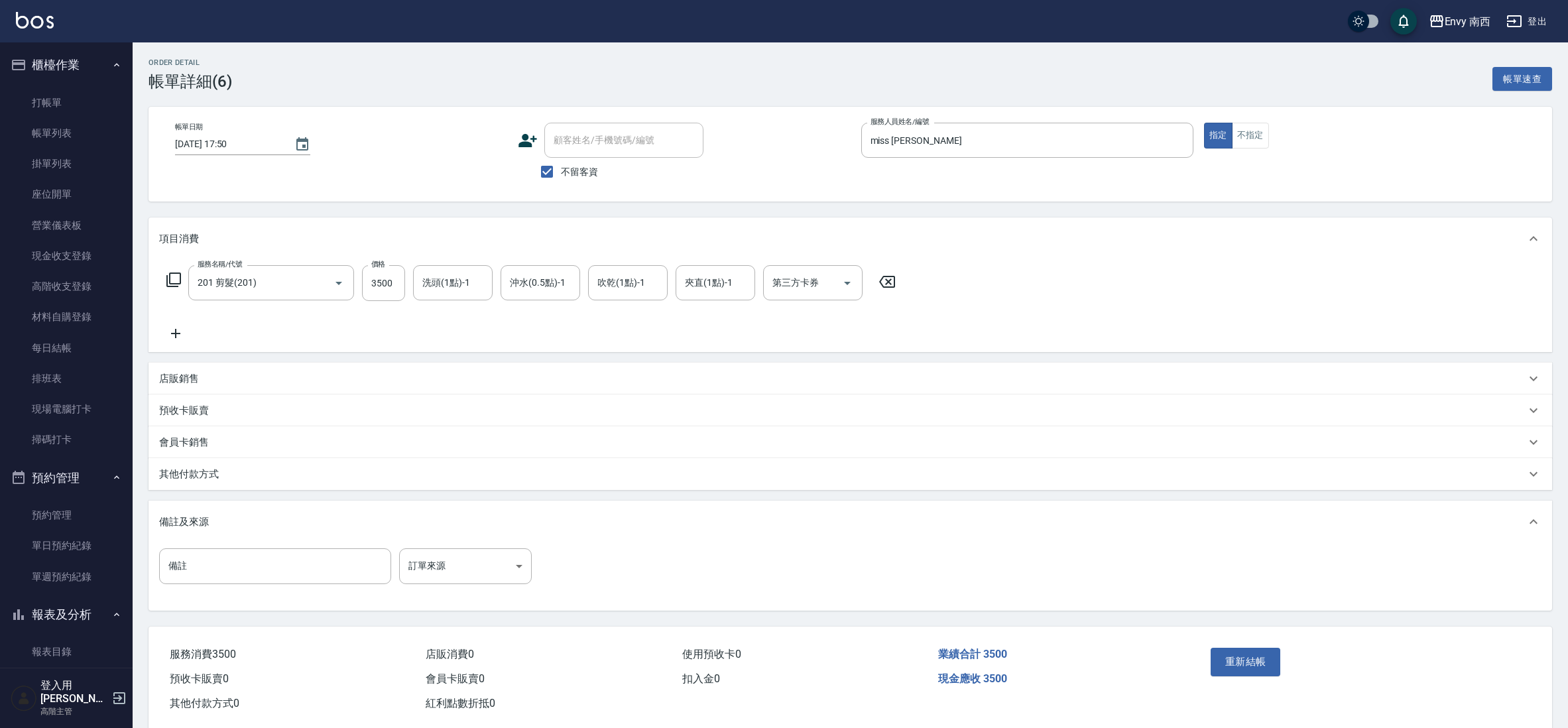
click at [190, 479] on p "其他付款方式" at bounding box center [189, 474] width 60 height 14
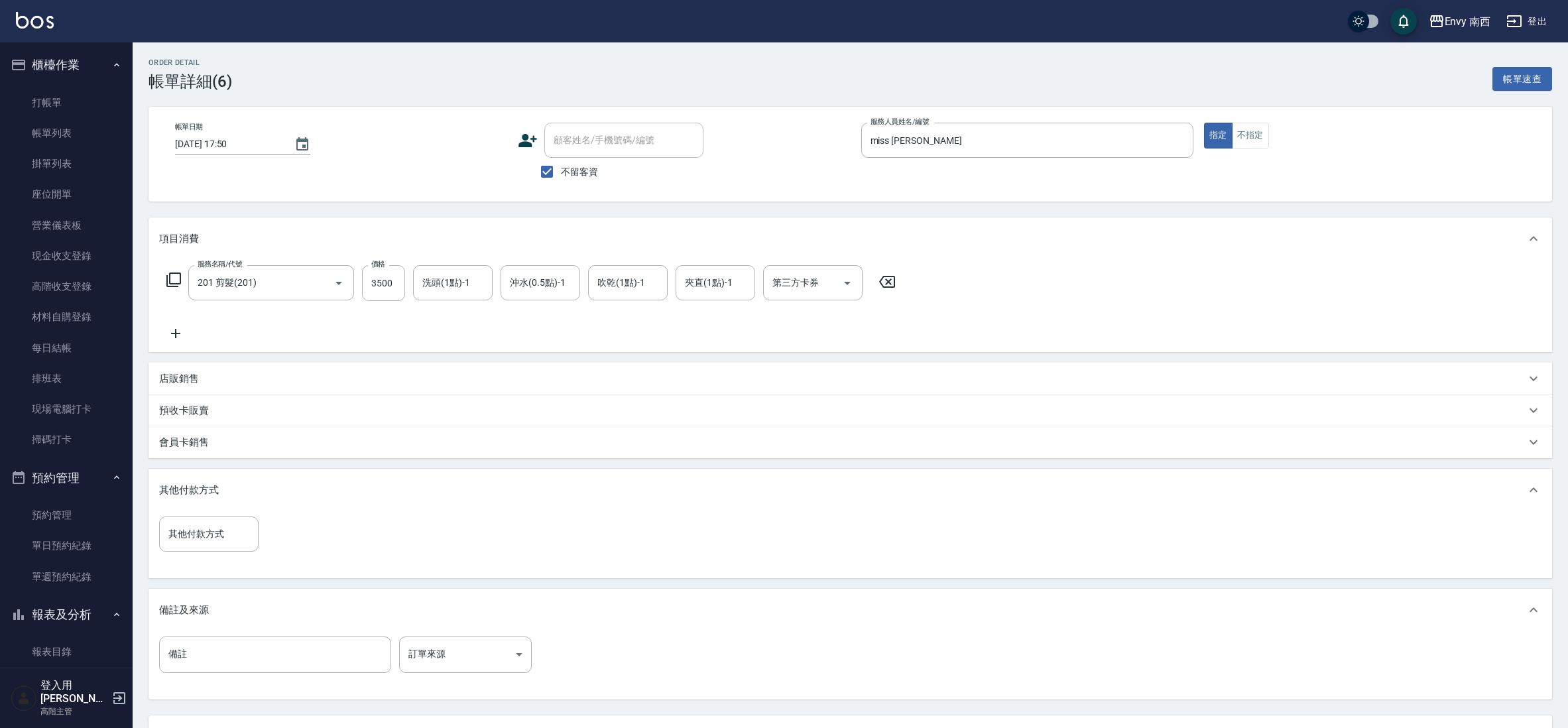
click at [204, 536] on input "其他付款方式" at bounding box center [208, 534] width 87 height 23
click at [201, 571] on span "信用卡" at bounding box center [208, 568] width 99 height 22
type input "信用卡"
click at [339, 539] on input "0" at bounding box center [315, 534] width 99 height 36
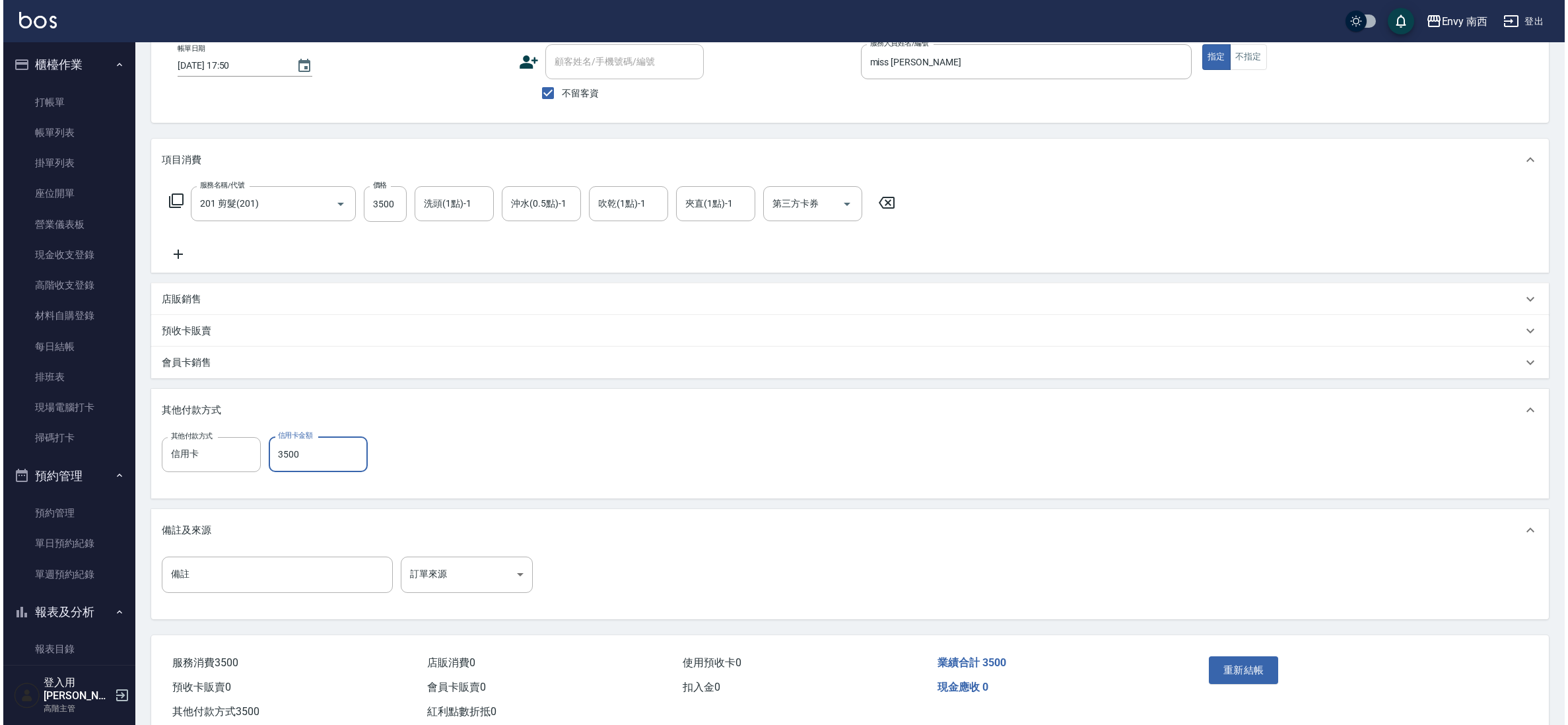
scroll to position [113, 0]
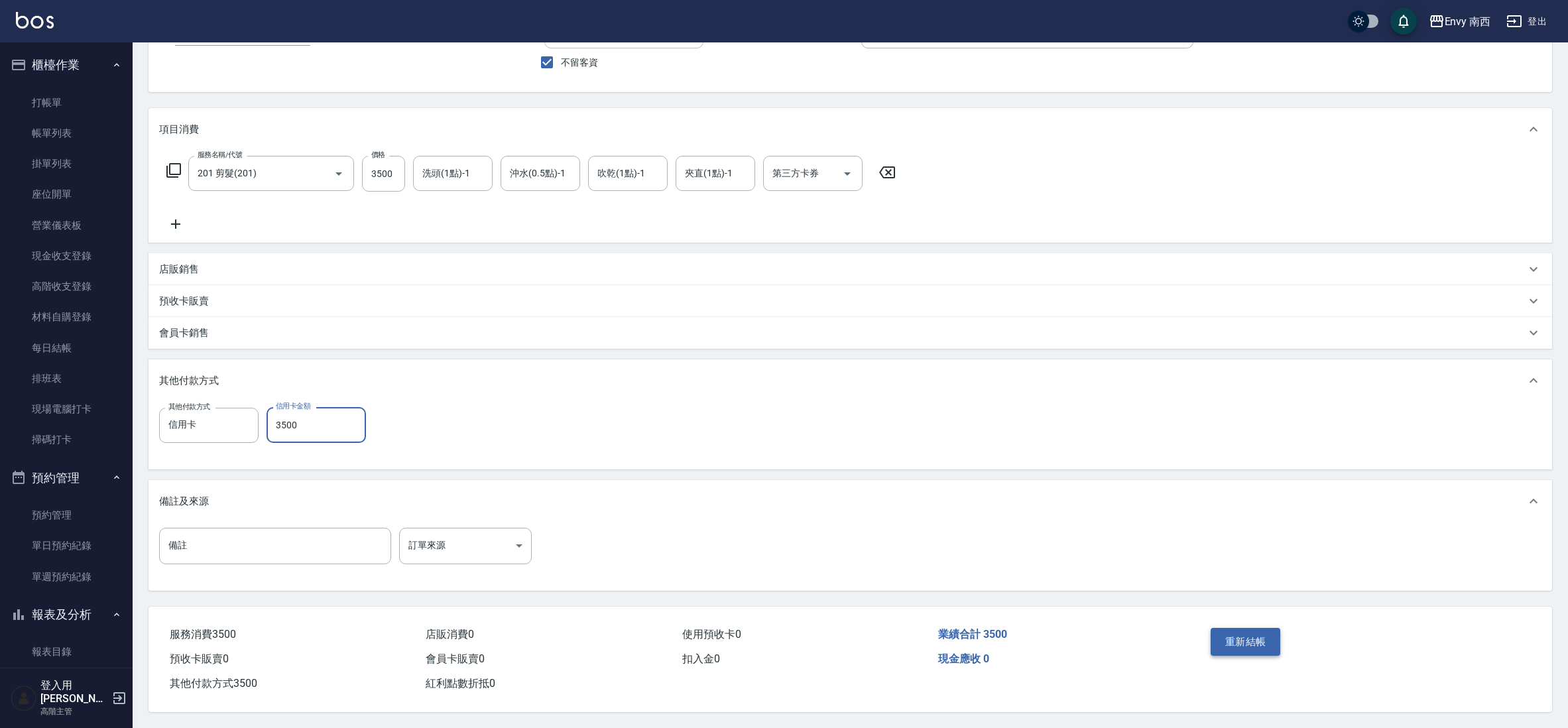
type input "3500"
click at [1215, 647] on button "重新結帳" at bounding box center [1246, 641] width 71 height 28
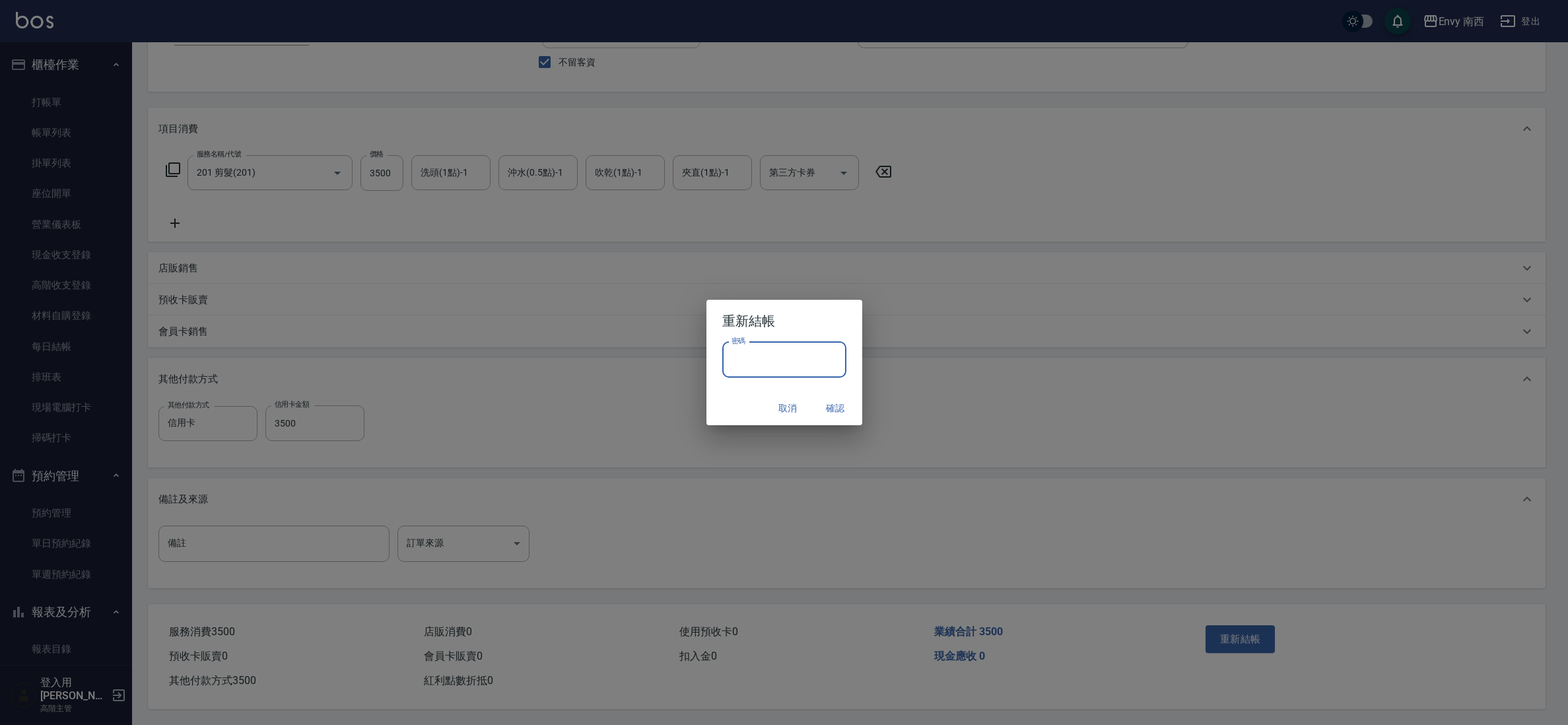
click at [775, 376] on input "密碼" at bounding box center [784, 360] width 124 height 36
type input "****"
click at [830, 405] on button "確認" at bounding box center [836, 408] width 42 height 25
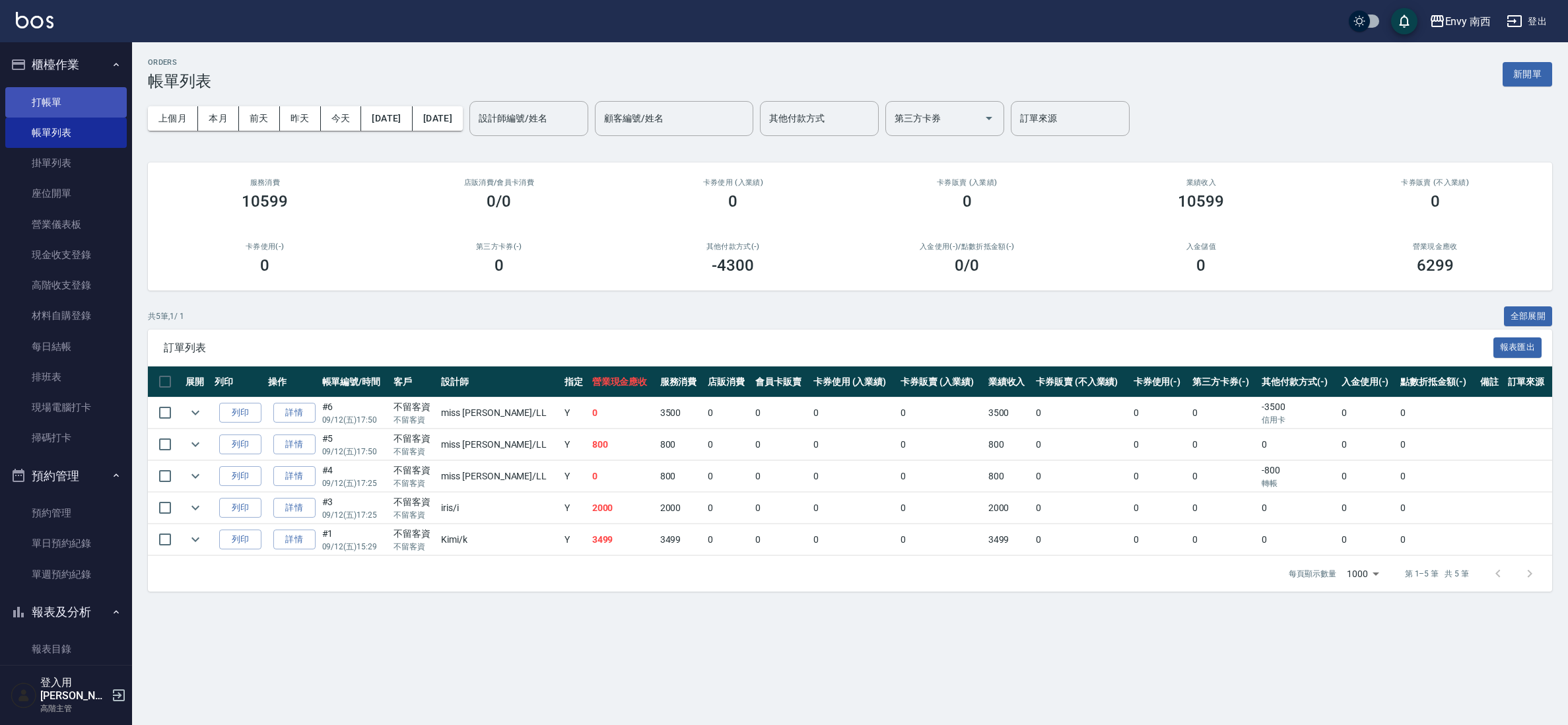
click at [44, 107] on link "打帳單" at bounding box center [66, 102] width 121 height 30
